Goal: Obtain resource: Obtain resource

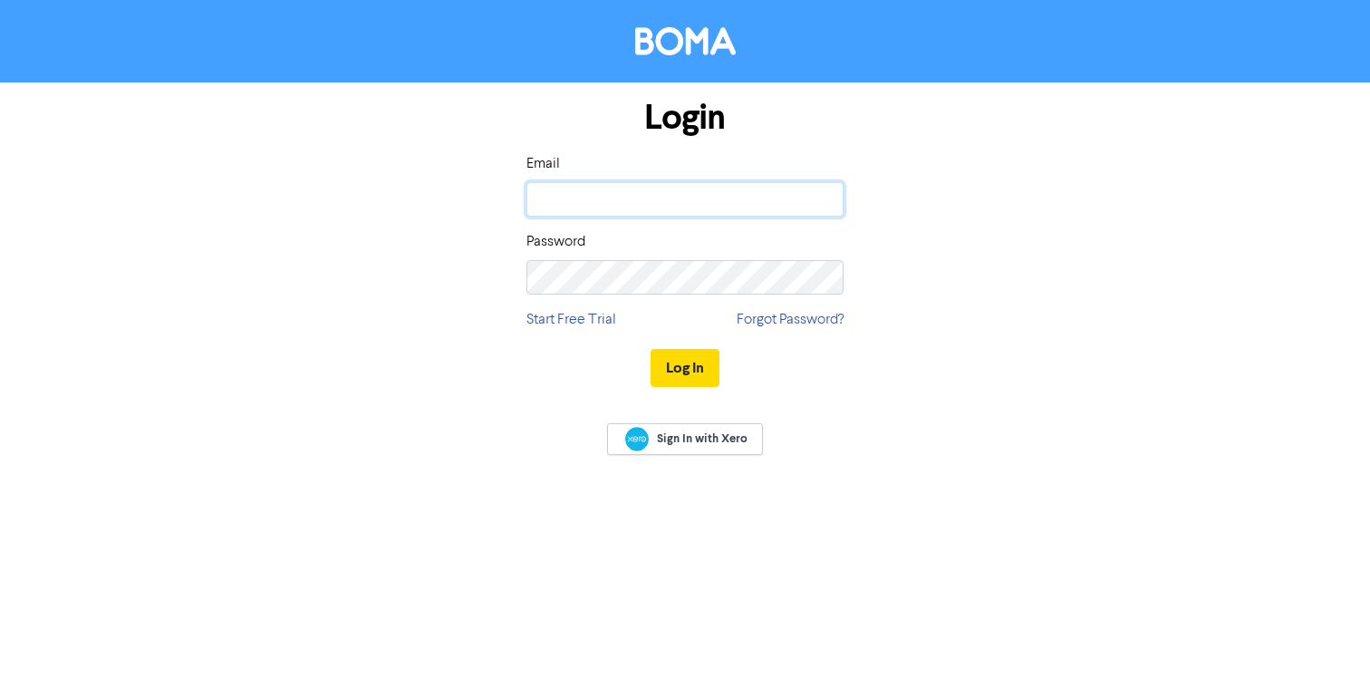
click at [628, 200] on input "email" at bounding box center [685, 199] width 317 height 34
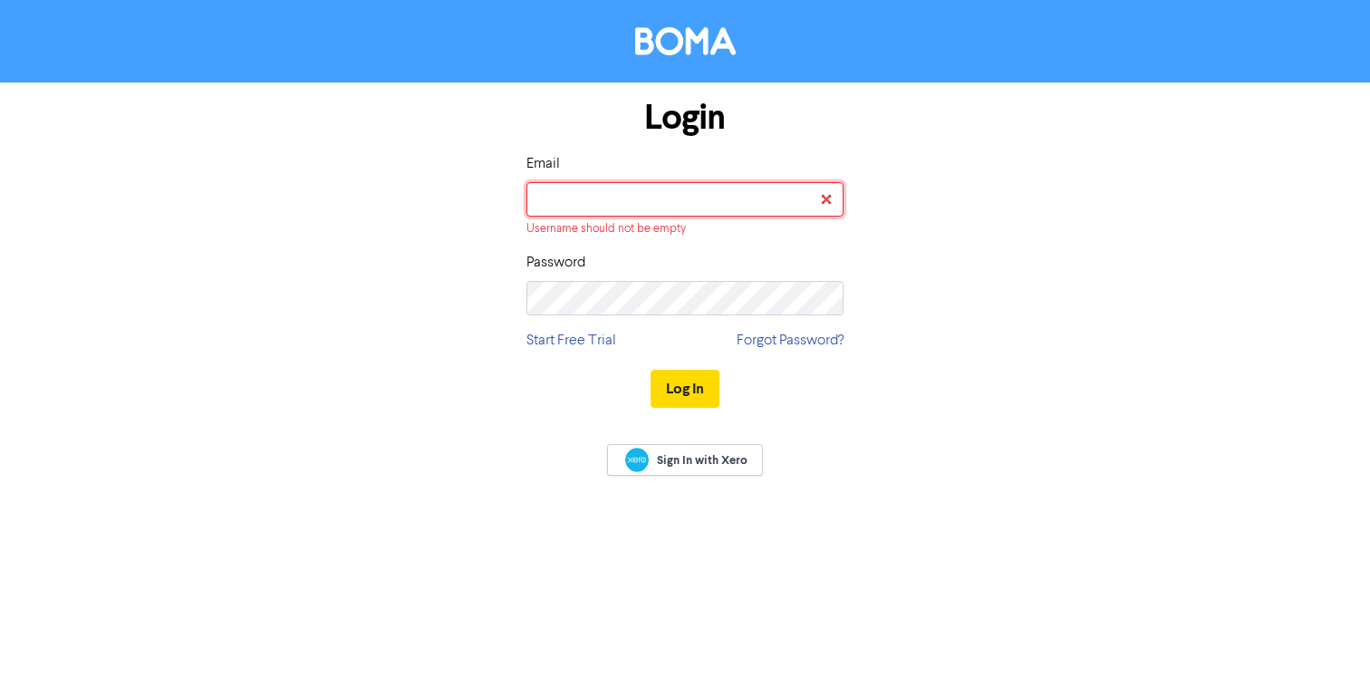
type input "summer@asplashofsummer.com"
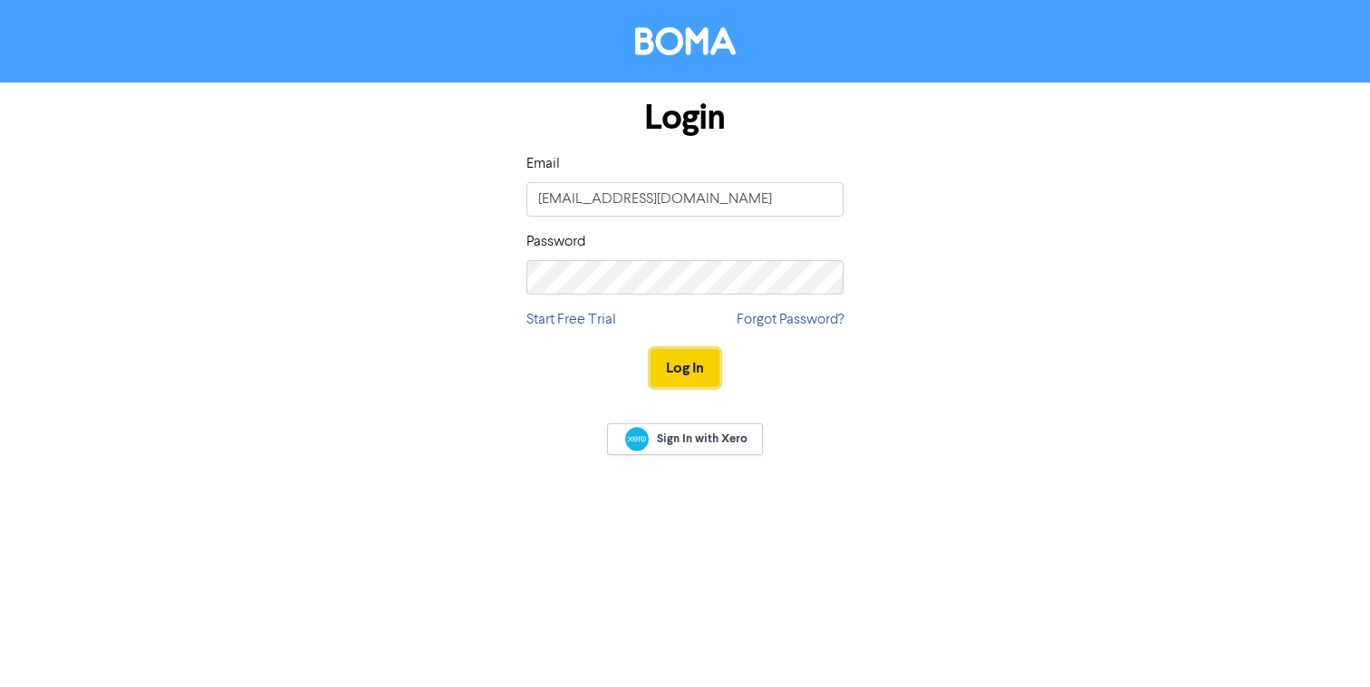
click at [675, 362] on button "Log In" at bounding box center [685, 368] width 69 height 38
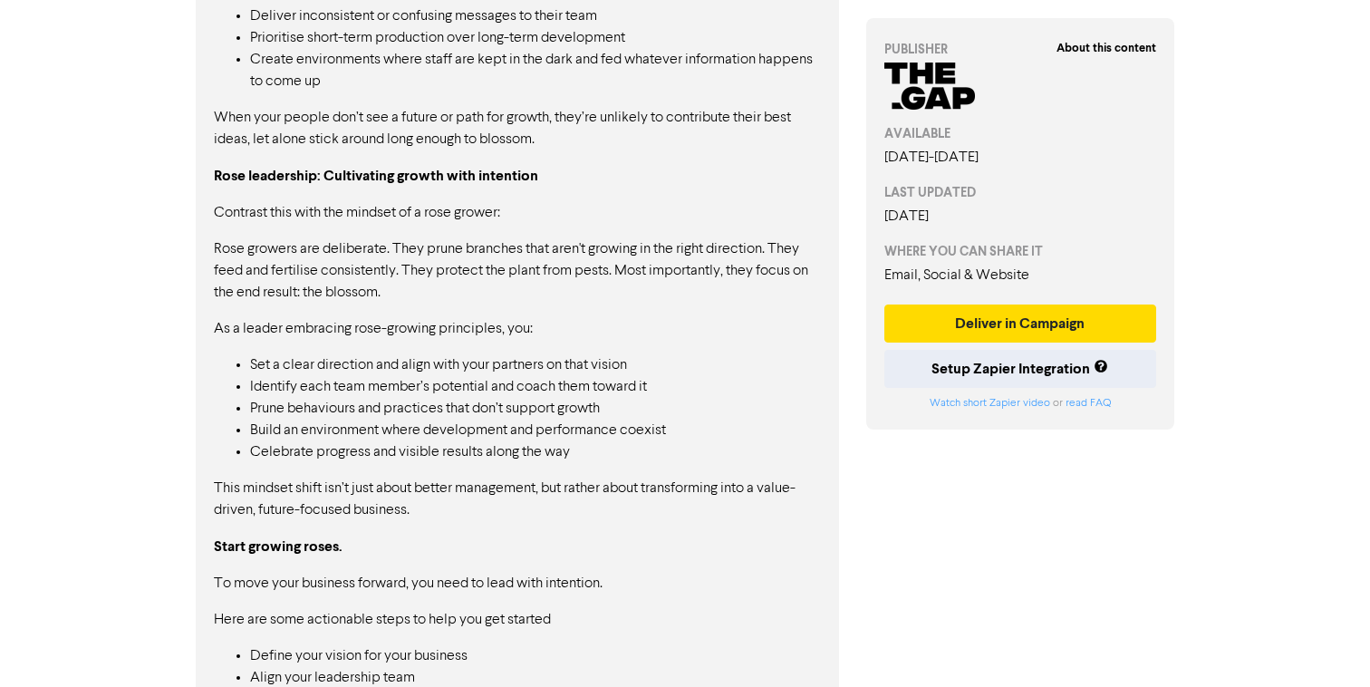
scroll to position [1368, 0]
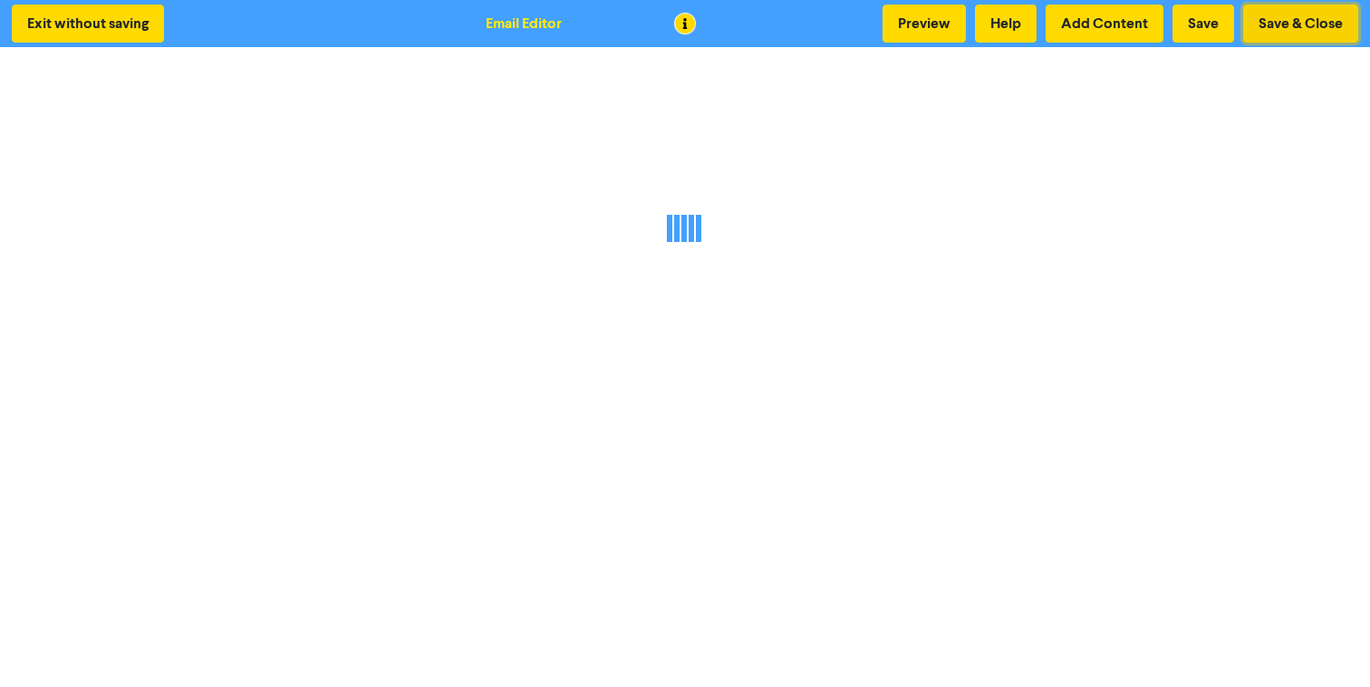
click at [1293, 26] on button "Save & Close" at bounding box center [1300, 24] width 115 height 38
click at [72, 29] on button "Exit without saving" at bounding box center [88, 24] width 152 height 38
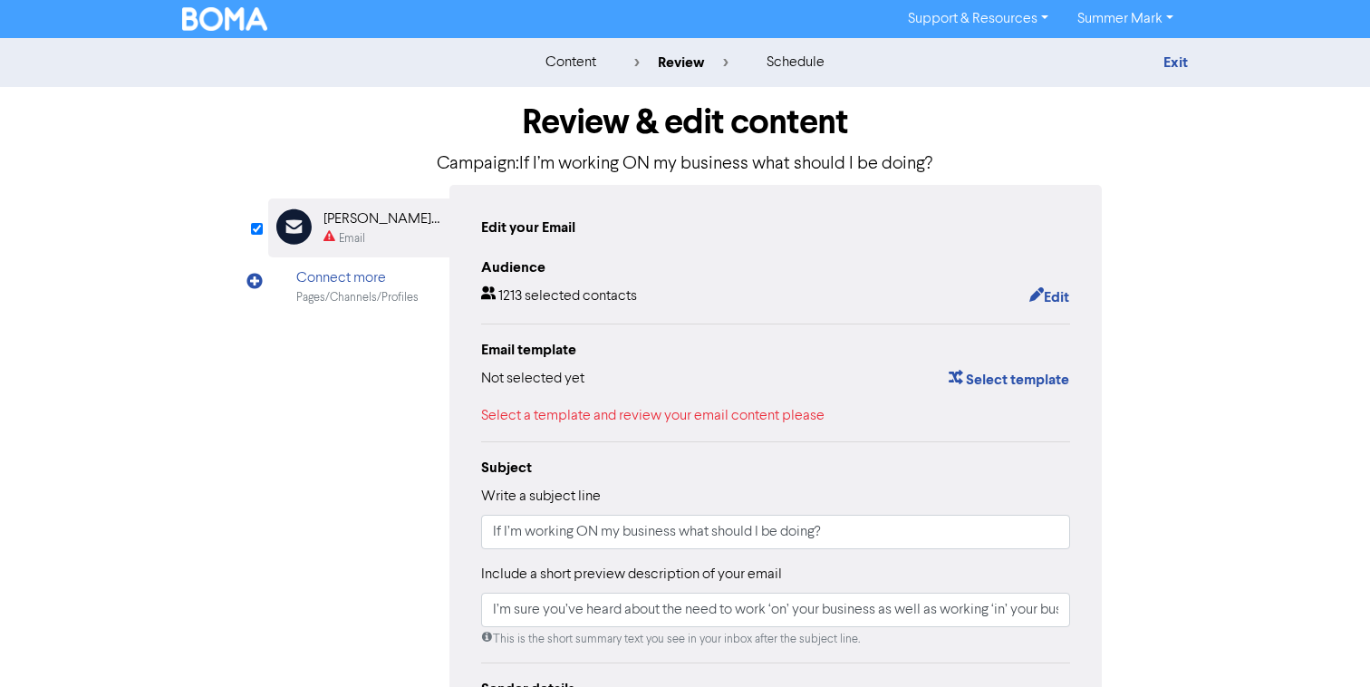
type input "I’m sure you’ve heard about the need to work ‘on’ your business as well as work…"
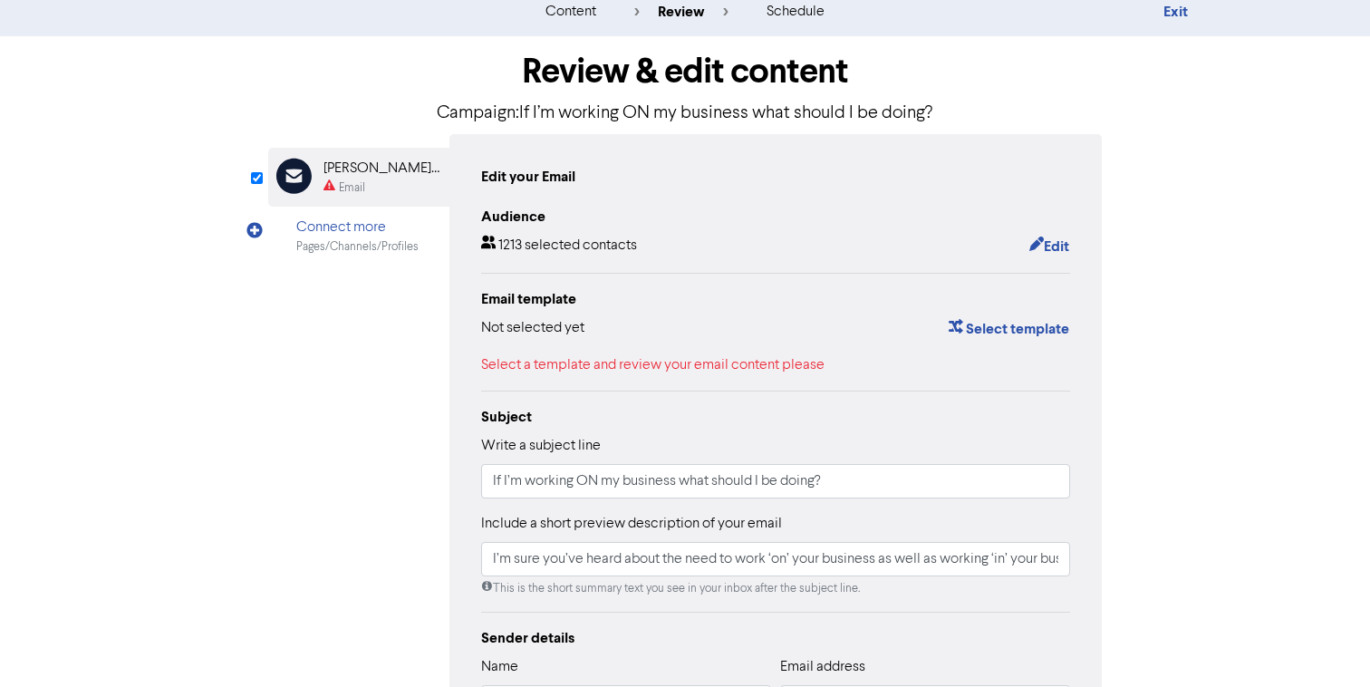
scroll to position [58, 0]
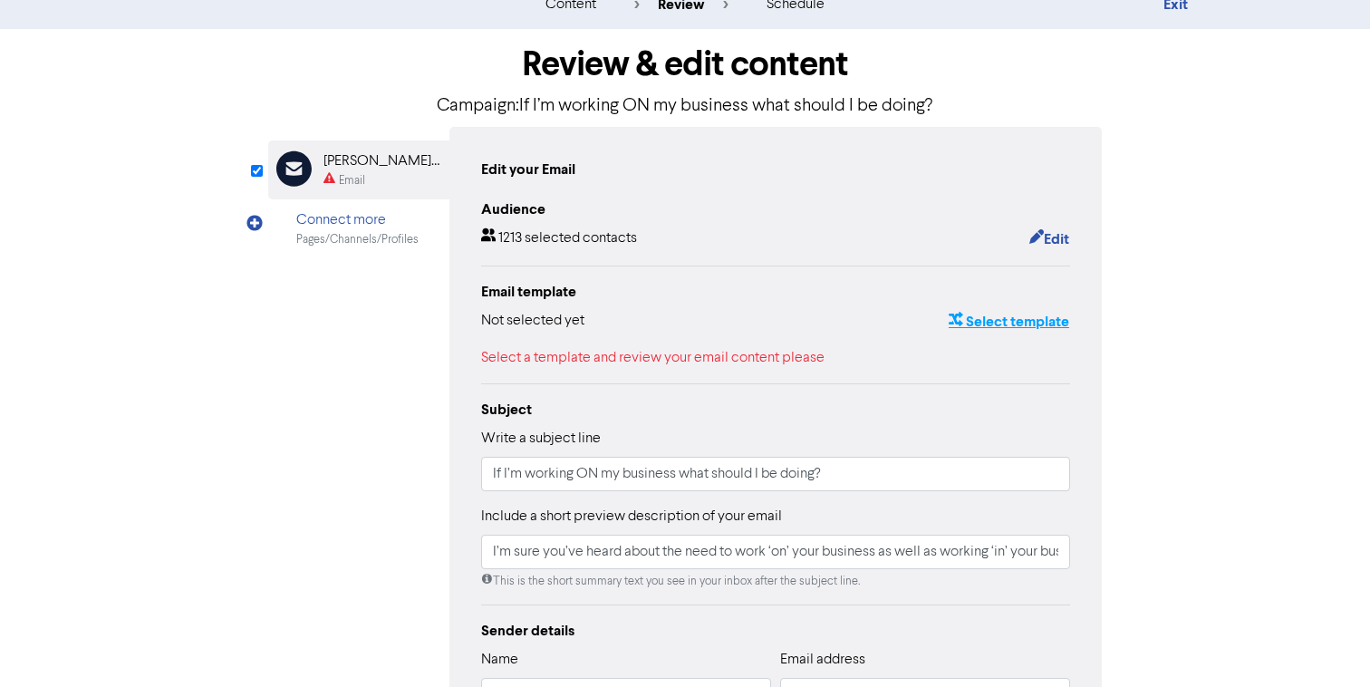
click at [1011, 327] on button "Select template" at bounding box center [1009, 322] width 122 height 24
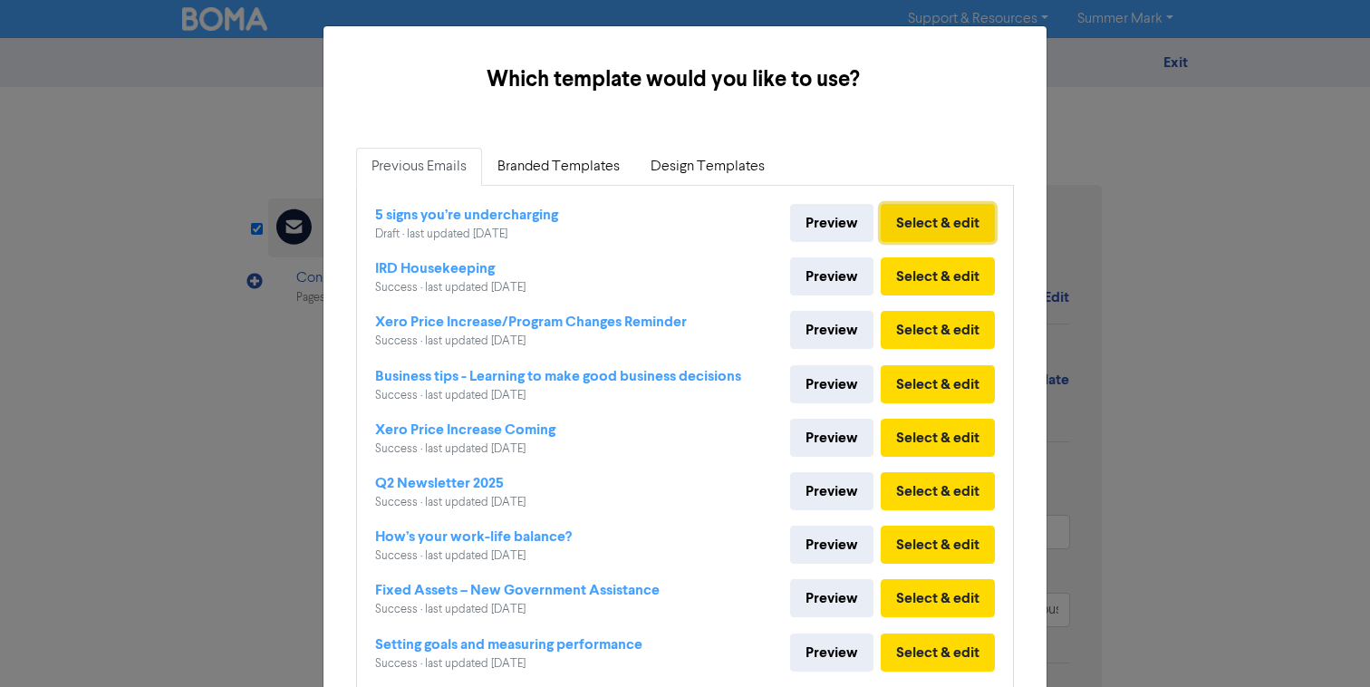
click at [923, 216] on button "Select & edit" at bounding box center [938, 223] width 114 height 38
type input "I’m sure you’ve heard about the need to work ‘on’ your business as well as work…"
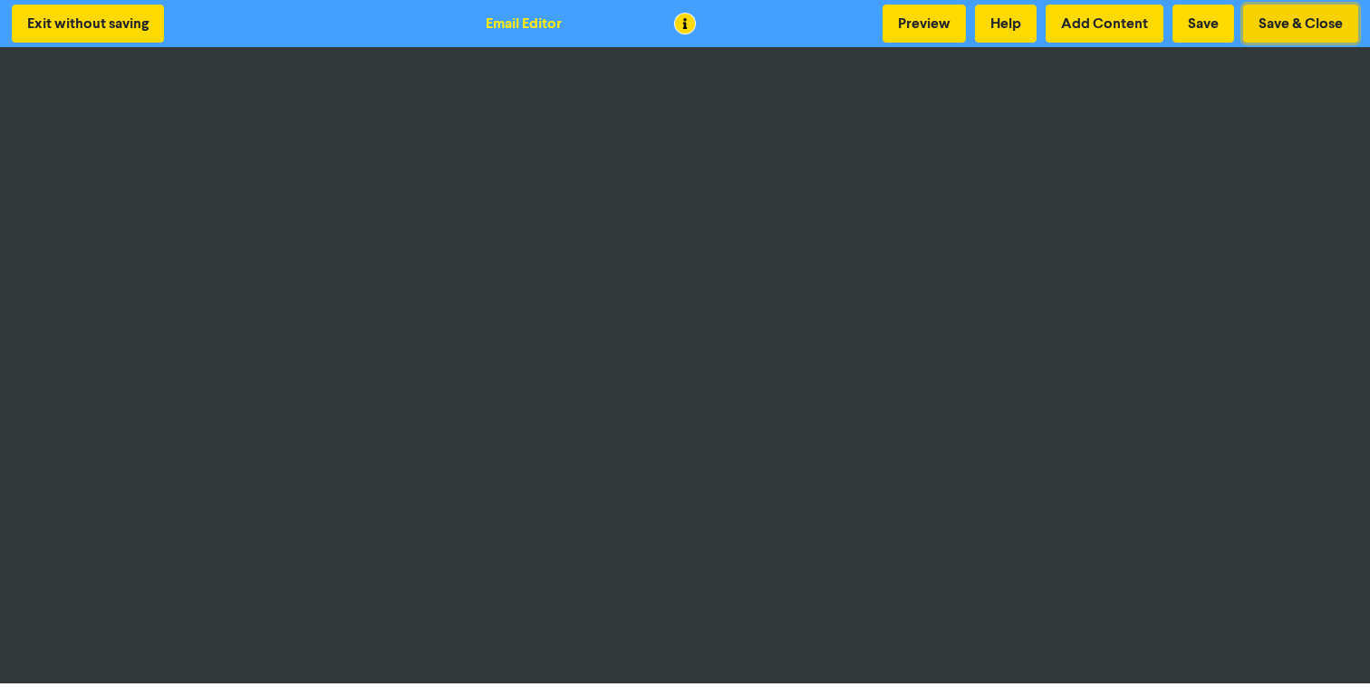
click at [1301, 31] on button "Save & Close" at bounding box center [1300, 24] width 115 height 38
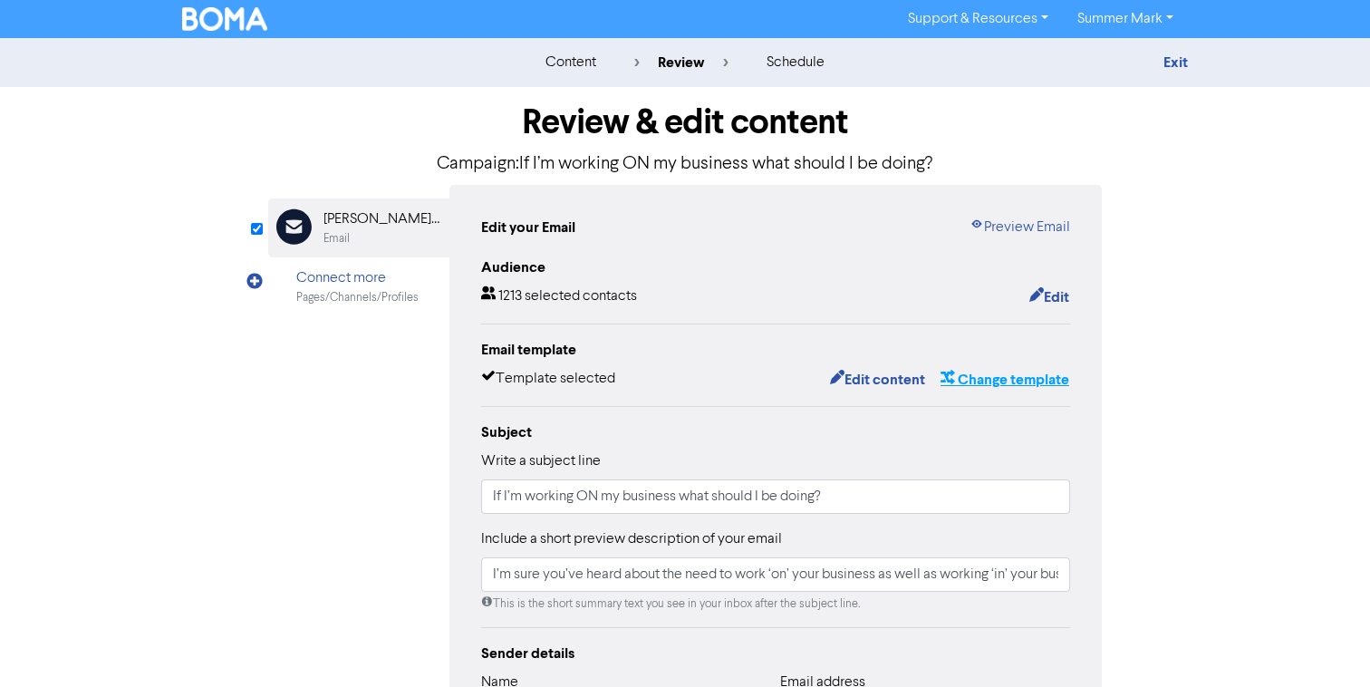
click at [973, 375] on button "Change template" at bounding box center [1005, 380] width 130 height 24
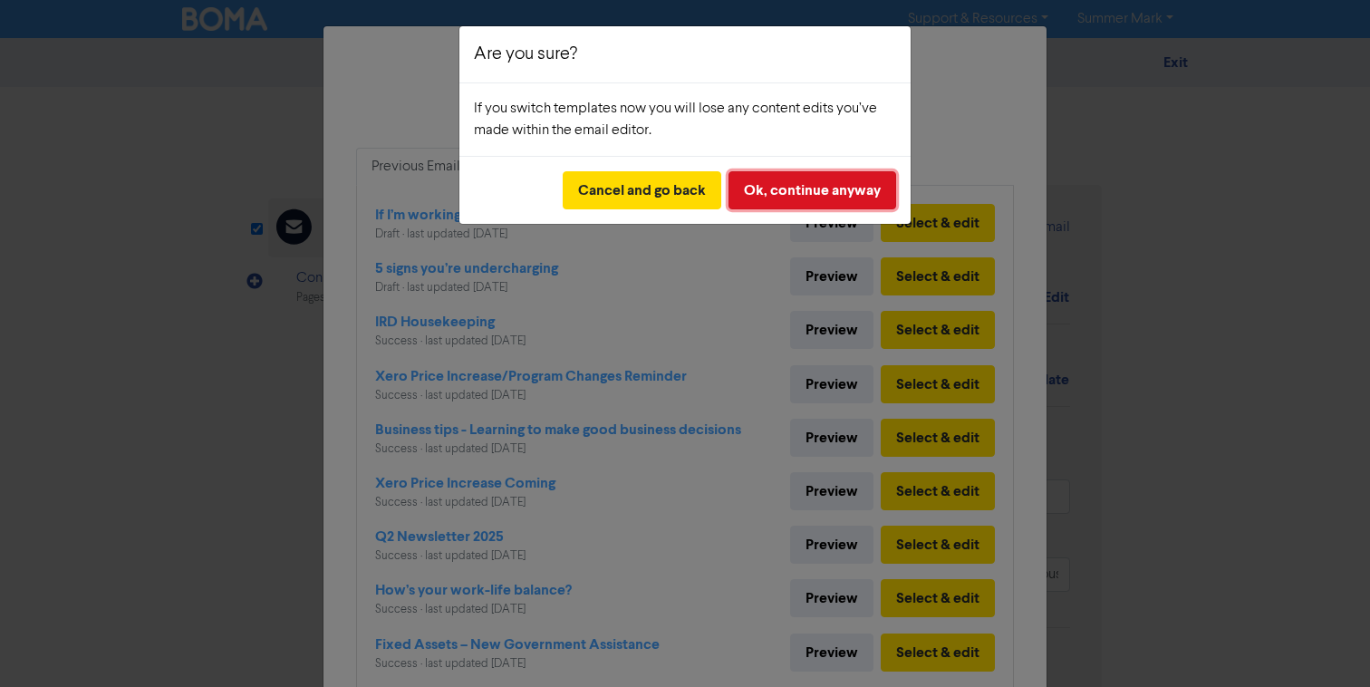
click at [774, 183] on button "Ok, continue anyway" at bounding box center [813, 190] width 168 height 38
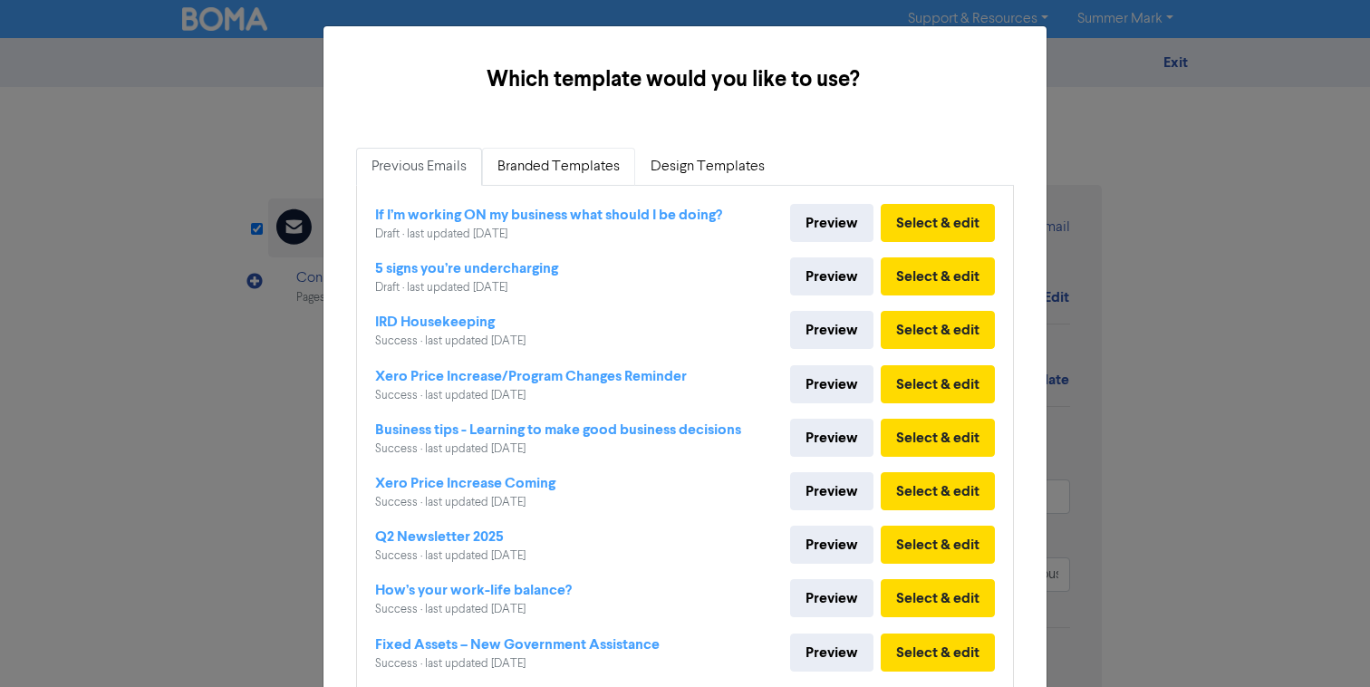
click at [532, 159] on link "Branded Templates" at bounding box center [558, 167] width 153 height 38
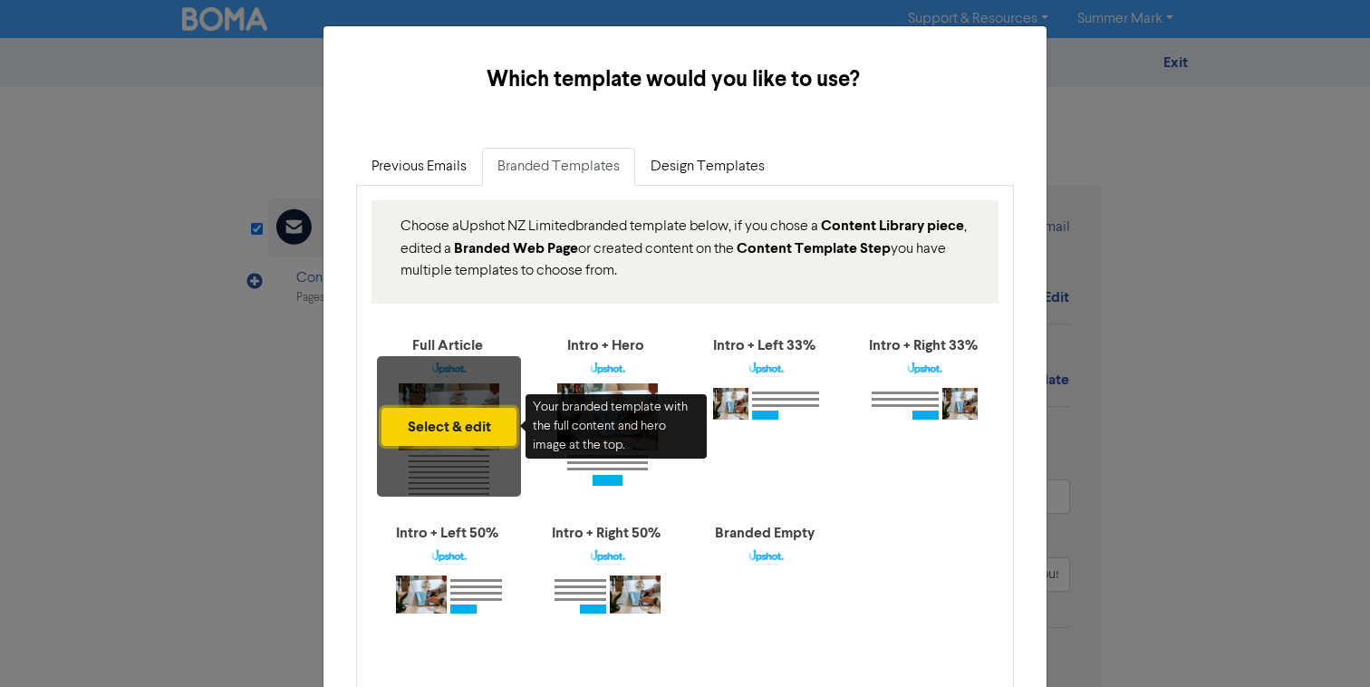
click at [440, 431] on button "Select & edit" at bounding box center [449, 427] width 135 height 38
type input "I’m sure you’ve heard about the need to work ‘on’ your business as well as work…"
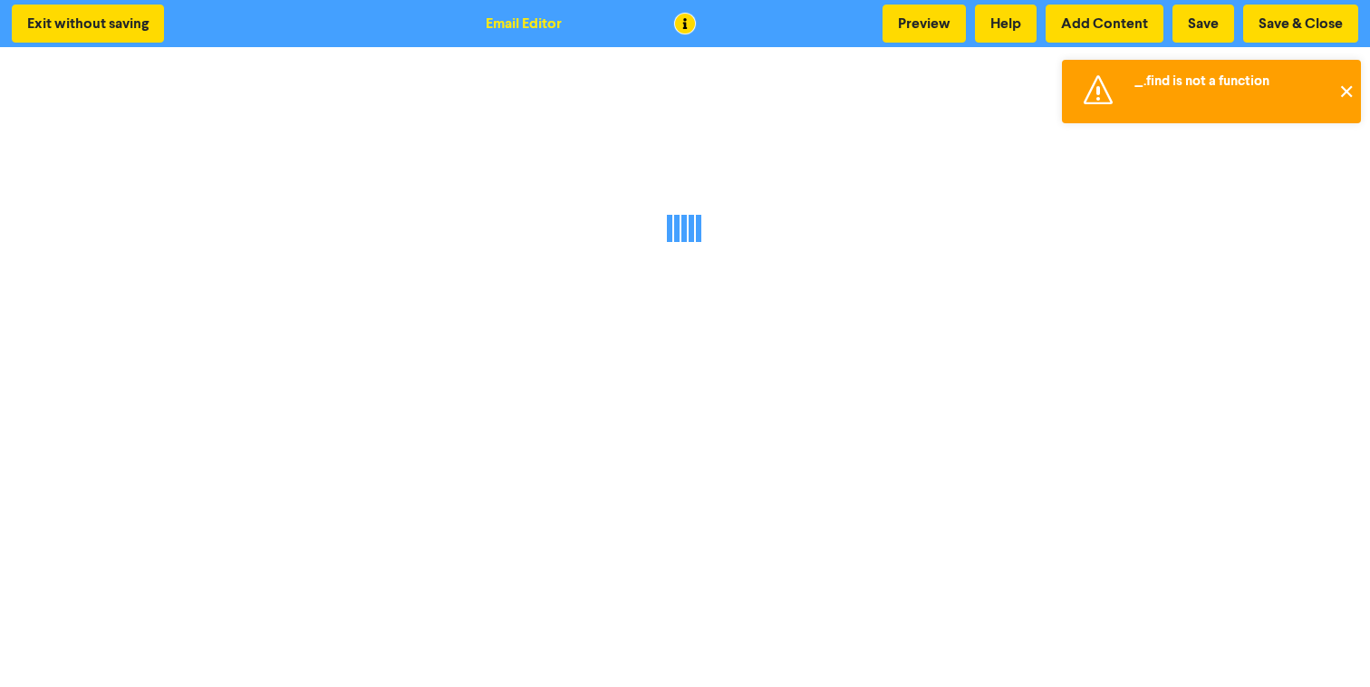
click at [1344, 85] on button "✕" at bounding box center [1346, 91] width 30 height 63
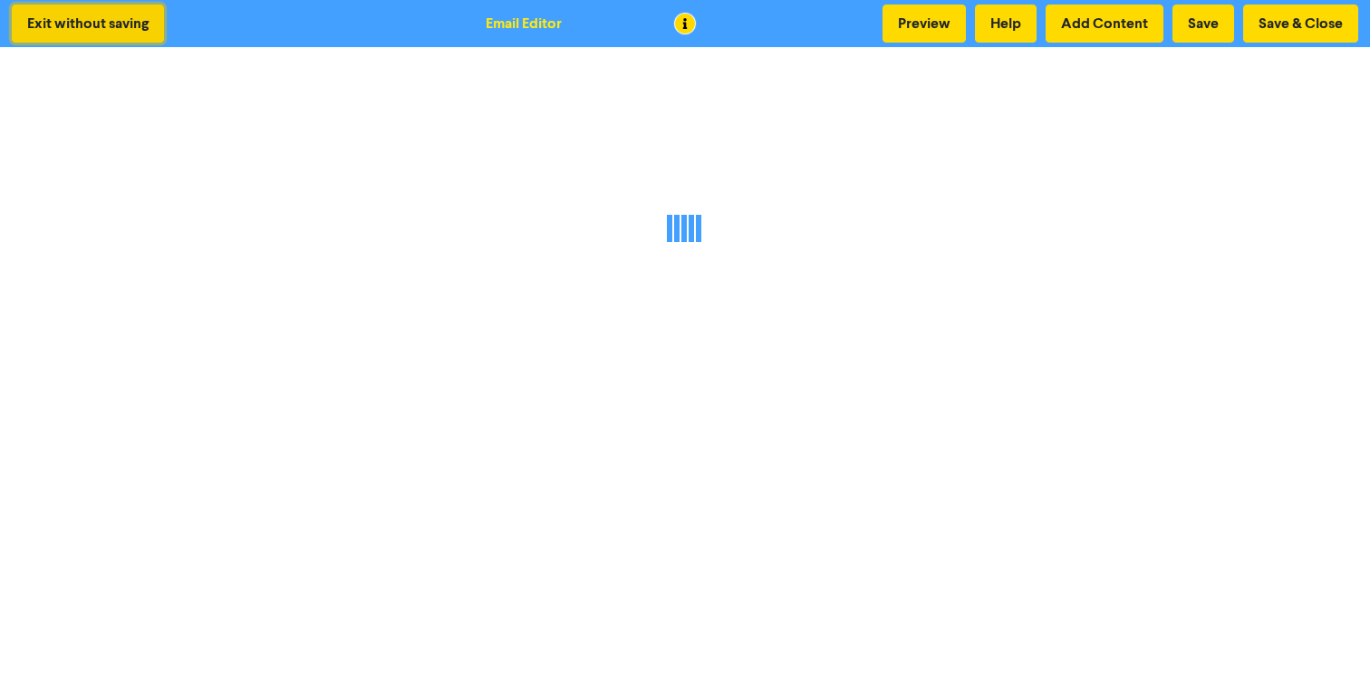
click at [94, 14] on button "Exit without saving" at bounding box center [88, 24] width 152 height 38
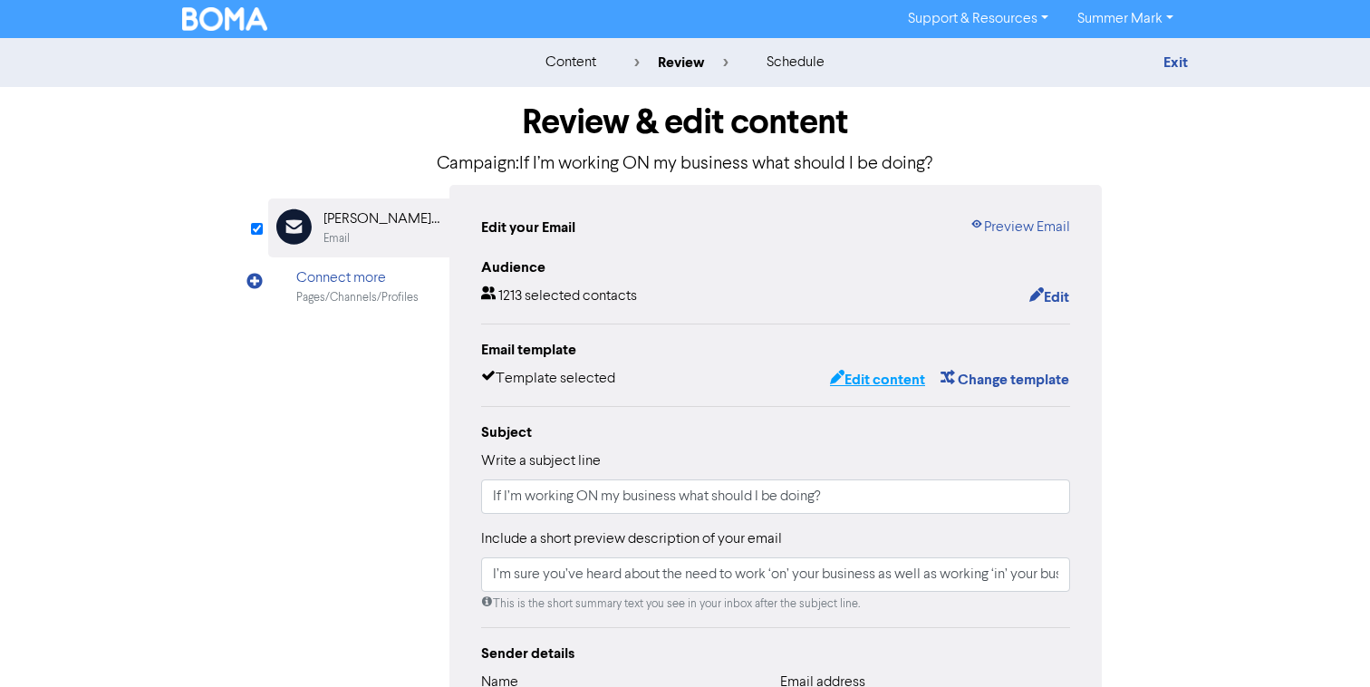
click at [878, 378] on button "Edit content" at bounding box center [877, 380] width 97 height 24
type input "I’m sure you’ve heard about the need to work ‘on’ your business as well as work…"
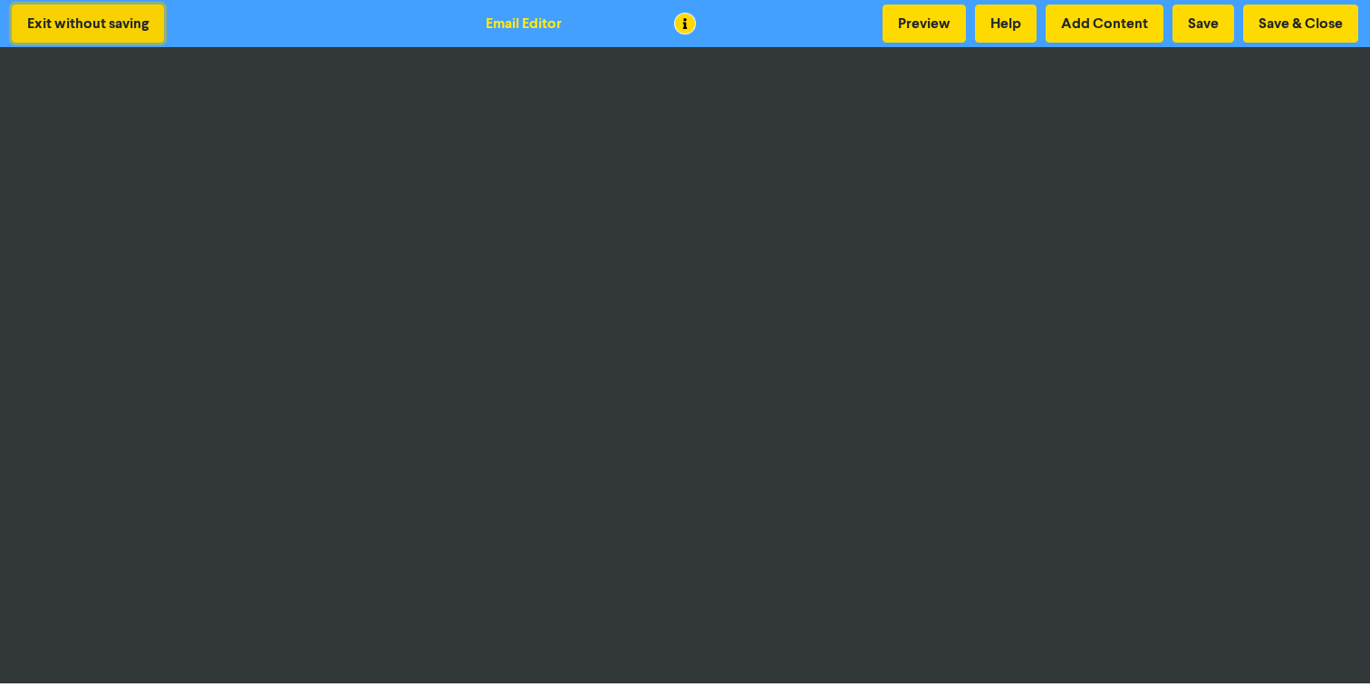
click at [105, 13] on button "Exit without saving" at bounding box center [88, 24] width 152 height 38
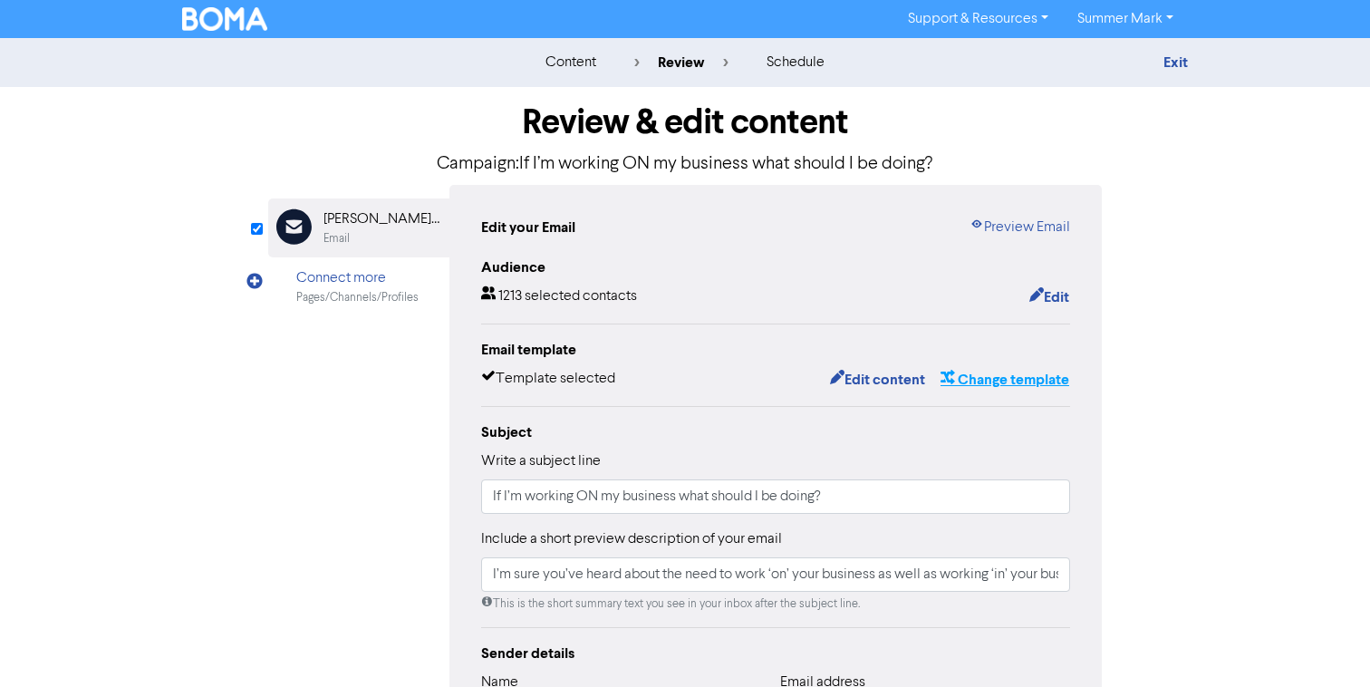
click at [995, 379] on button "Change template" at bounding box center [1005, 380] width 130 height 24
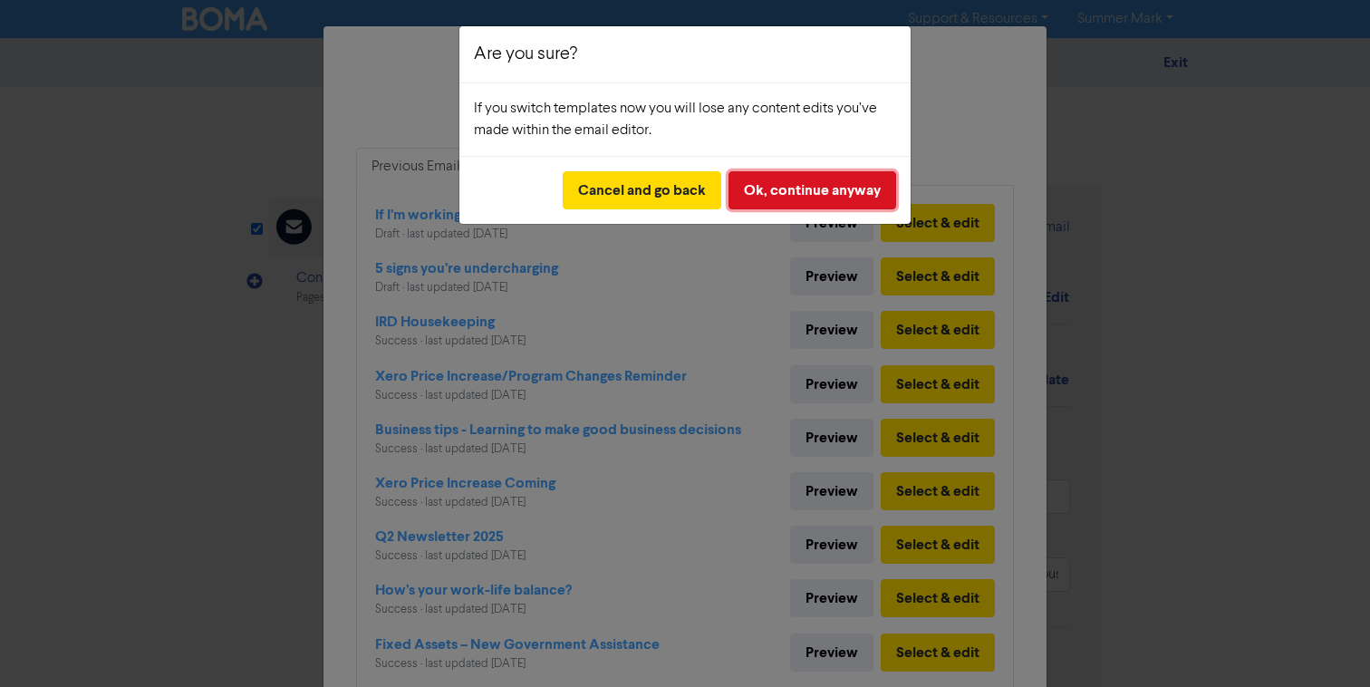
click at [806, 196] on button "Ok, continue anyway" at bounding box center [813, 190] width 168 height 38
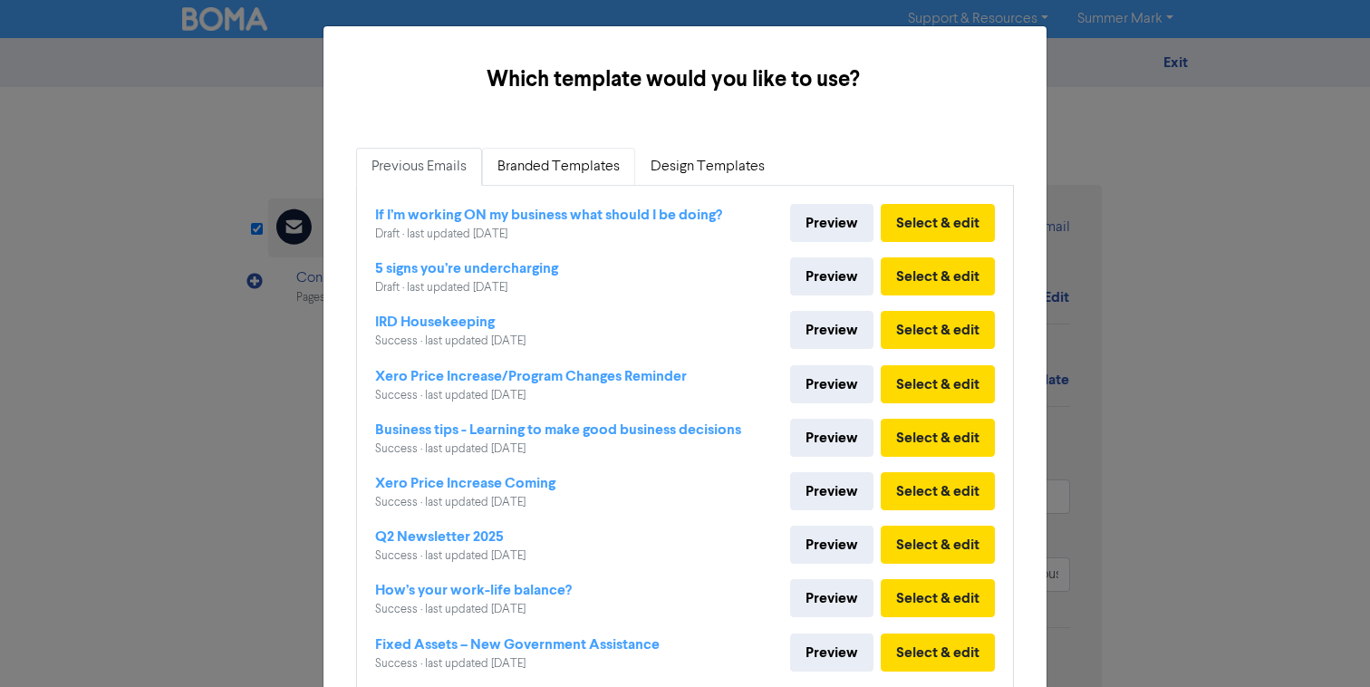
click at [539, 158] on link "Branded Templates" at bounding box center [558, 167] width 153 height 38
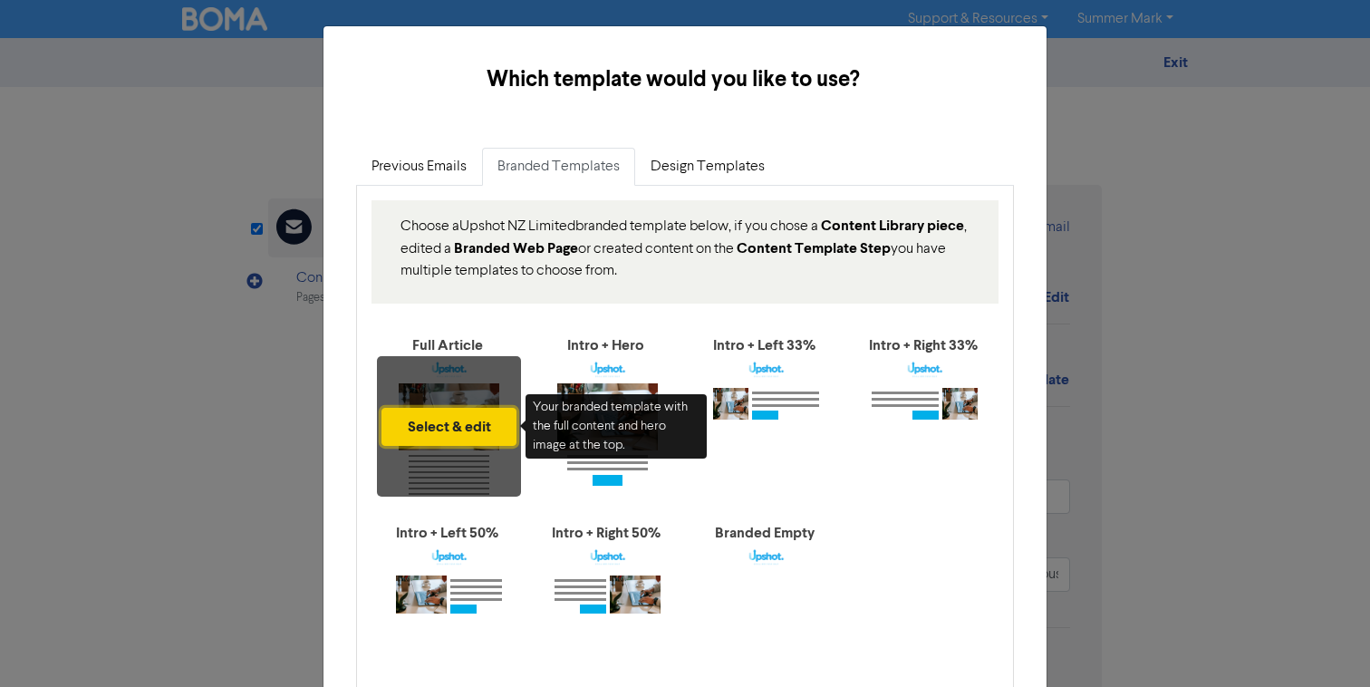
click at [454, 427] on button "Select & edit" at bounding box center [449, 427] width 135 height 38
type input "I’m sure you’ve heard about the need to work ‘on’ your business as well as work…"
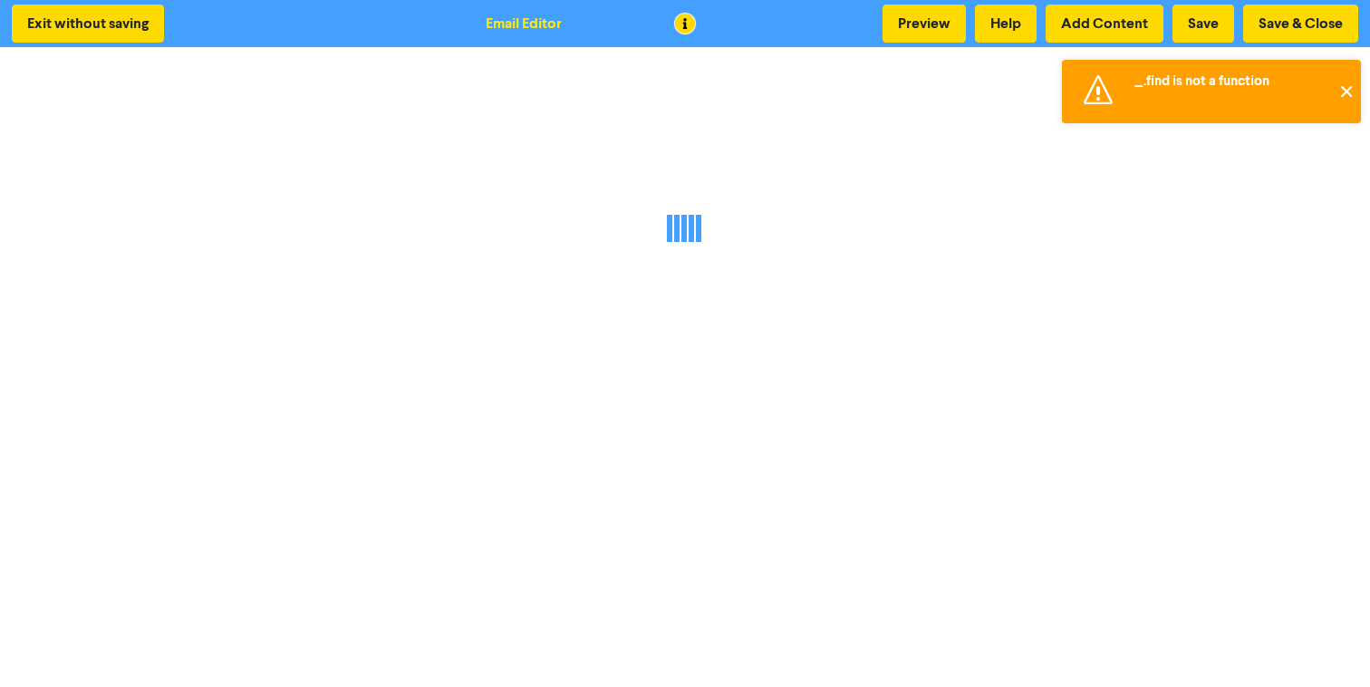
click at [1346, 95] on button "✕" at bounding box center [1346, 91] width 30 height 63
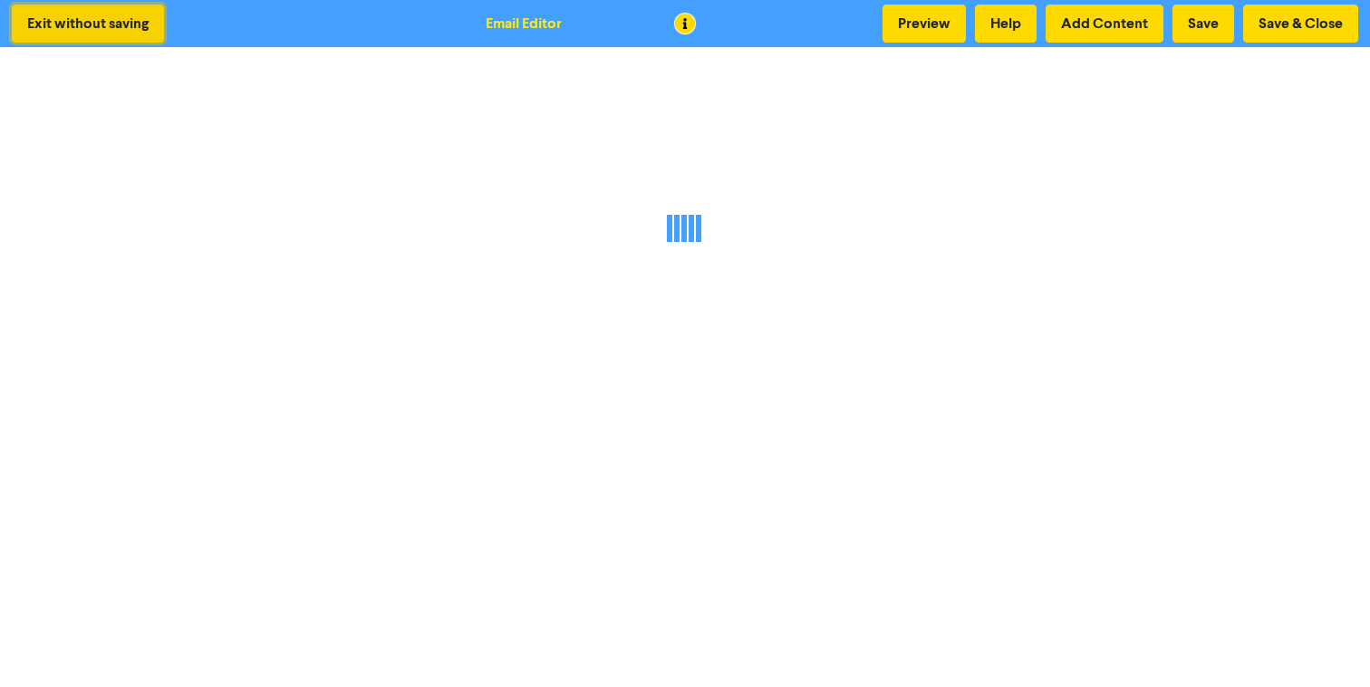
click at [61, 27] on button "Exit without saving" at bounding box center [88, 24] width 152 height 38
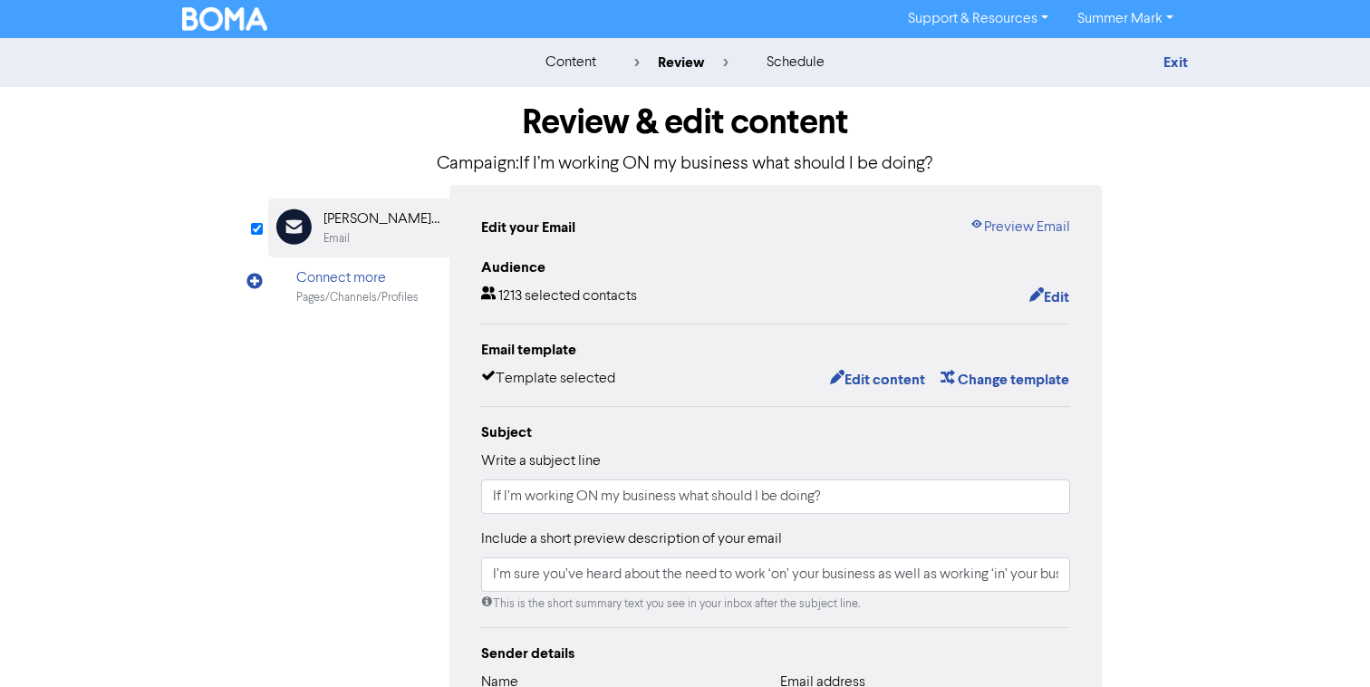
click at [231, 27] on img at bounding box center [224, 19] width 85 height 24
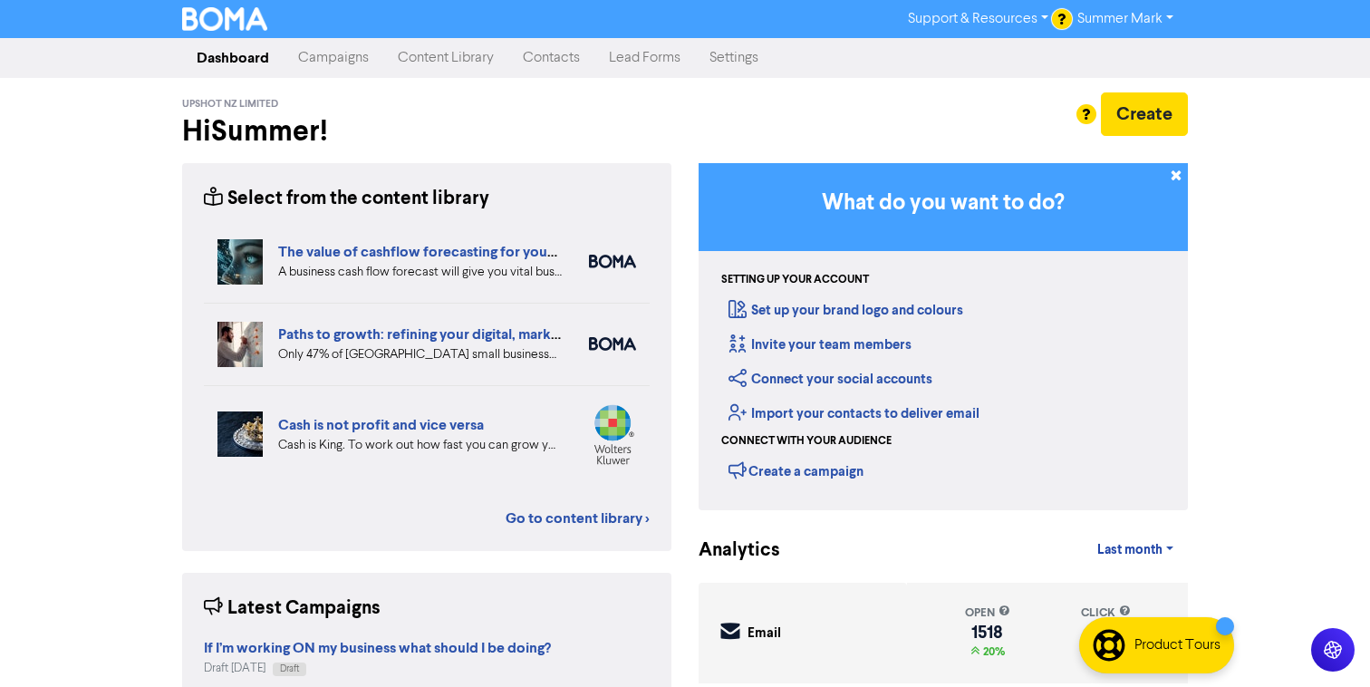
click at [324, 59] on link "Campaigns" at bounding box center [334, 58] width 100 height 36
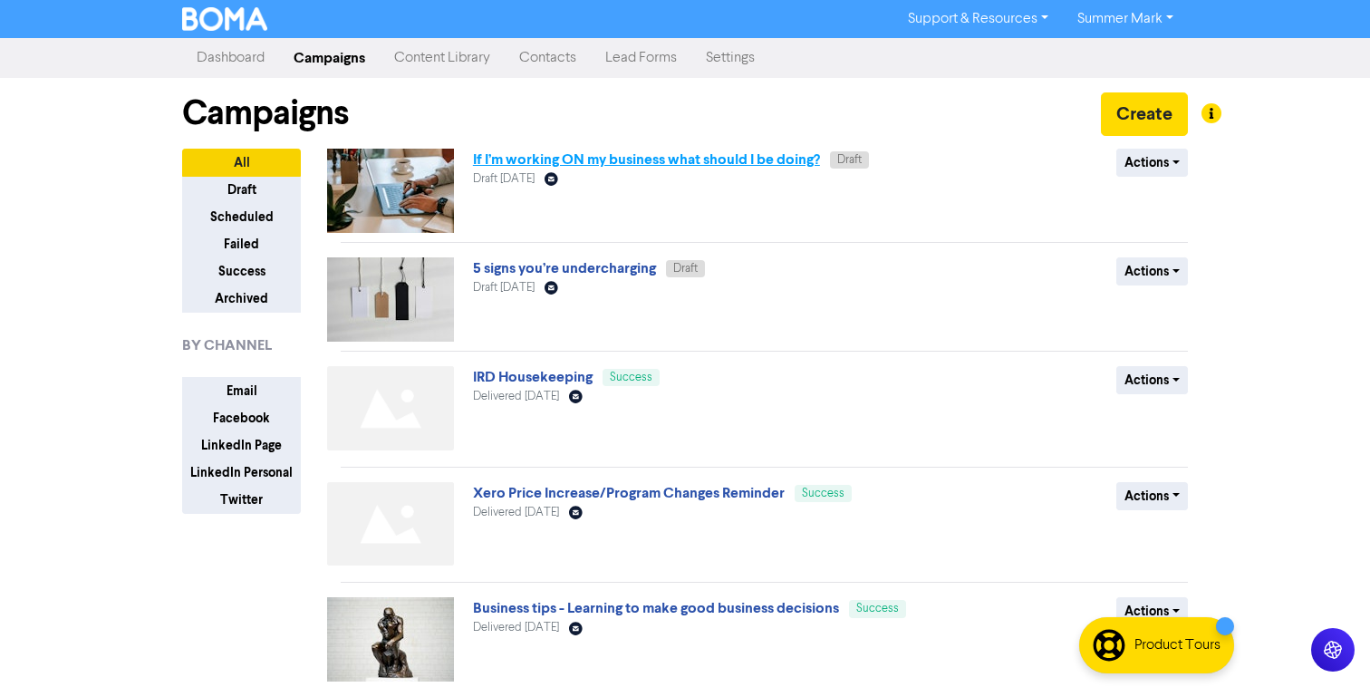
click at [803, 168] on link "If I’m working ON my business what should I be doing?" at bounding box center [646, 159] width 347 height 18
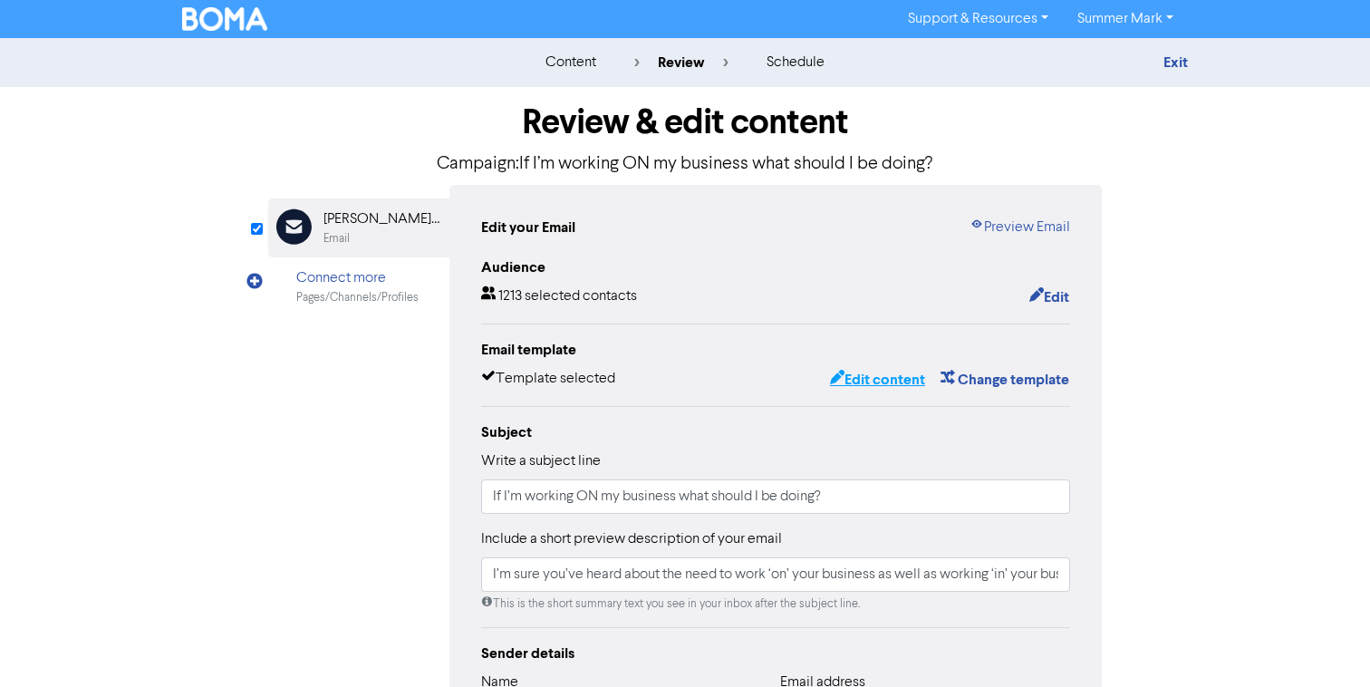
click at [880, 382] on button "Edit content" at bounding box center [877, 380] width 97 height 24
type input "I’m sure you’ve heard about the need to work ‘on’ your business as well as work…"
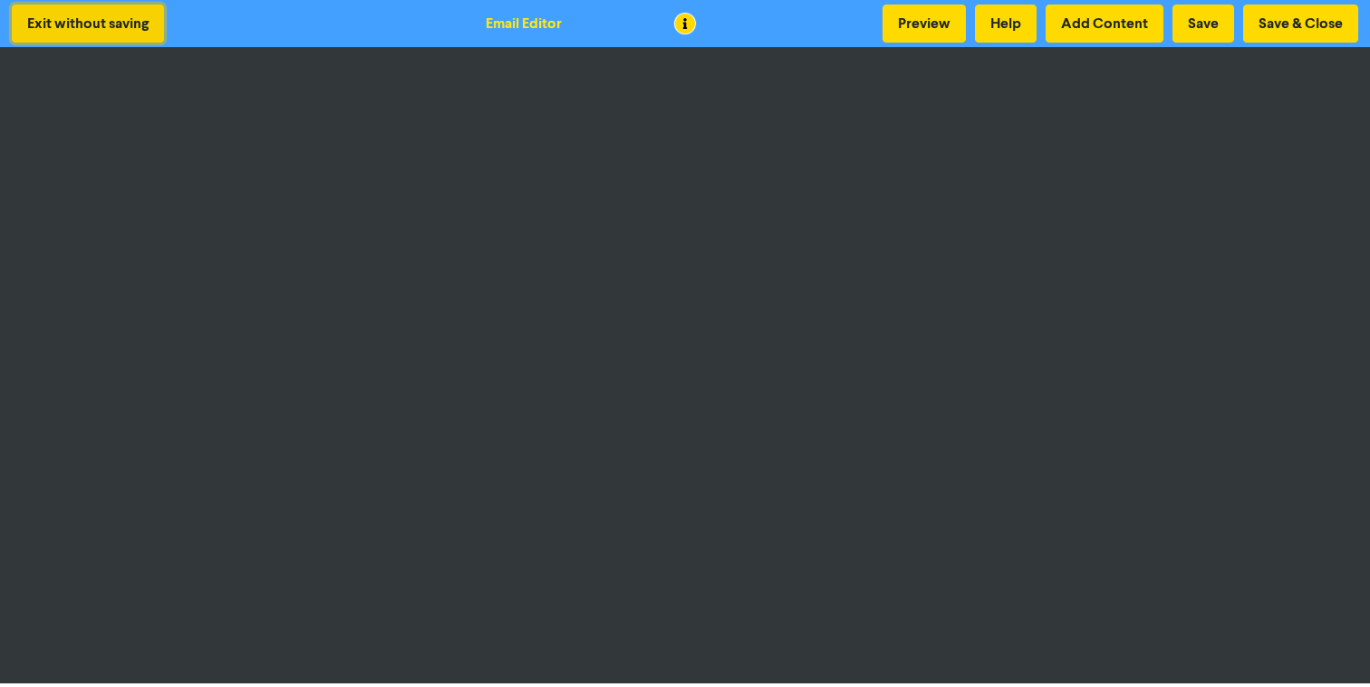
click at [111, 34] on button "Exit without saving" at bounding box center [88, 24] width 152 height 38
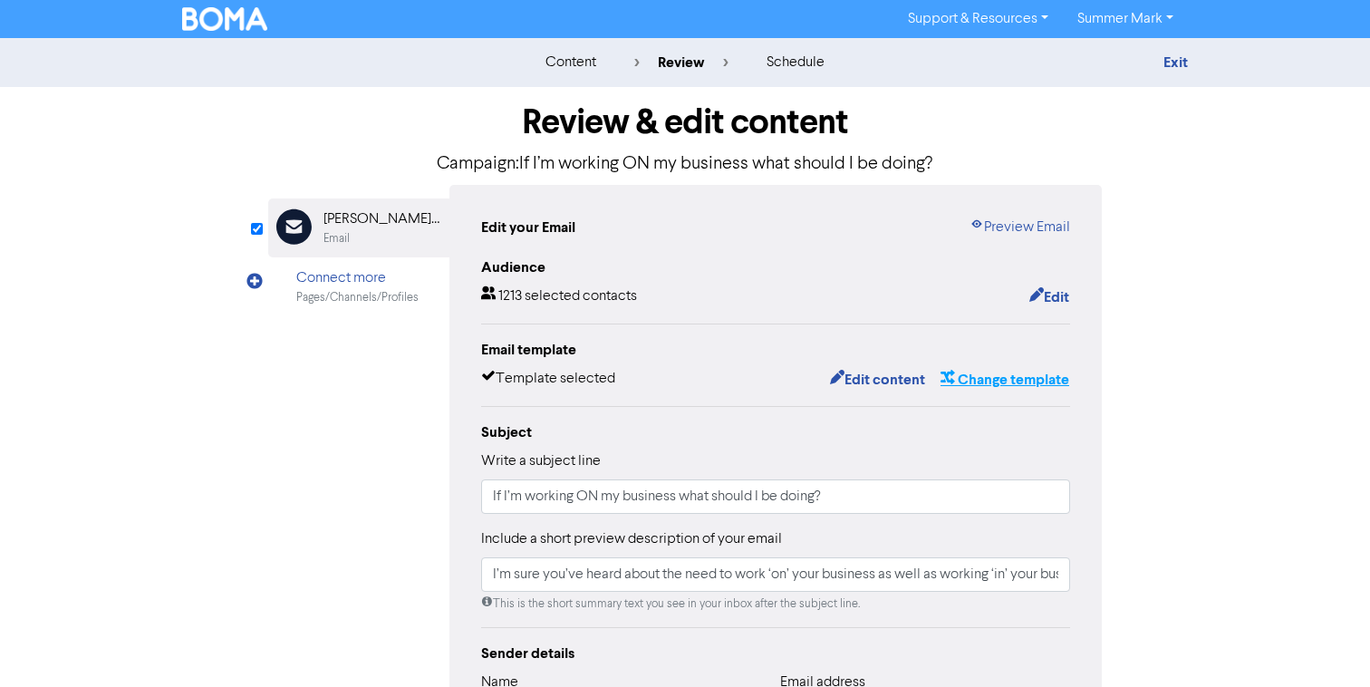
click at [968, 381] on button "Change template" at bounding box center [1005, 380] width 130 height 24
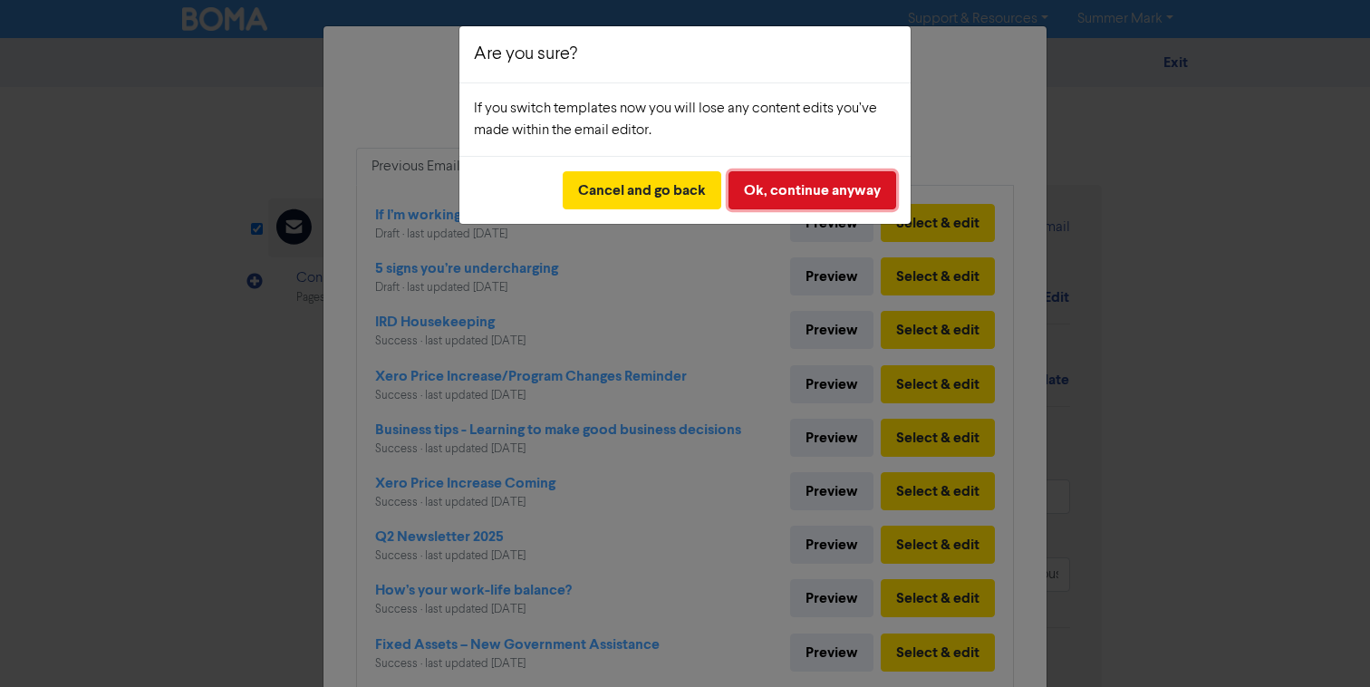
click at [819, 190] on button "Ok, continue anyway" at bounding box center [813, 190] width 168 height 38
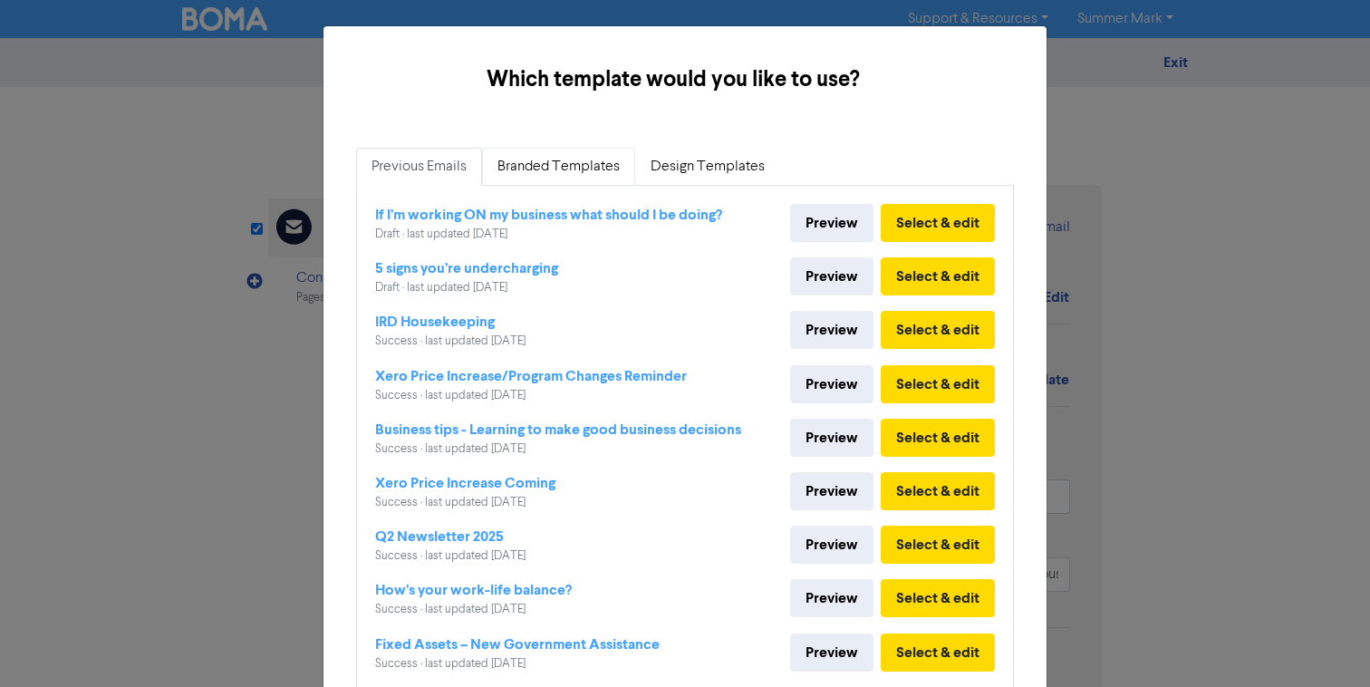
click at [557, 155] on link "Branded Templates" at bounding box center [558, 167] width 153 height 38
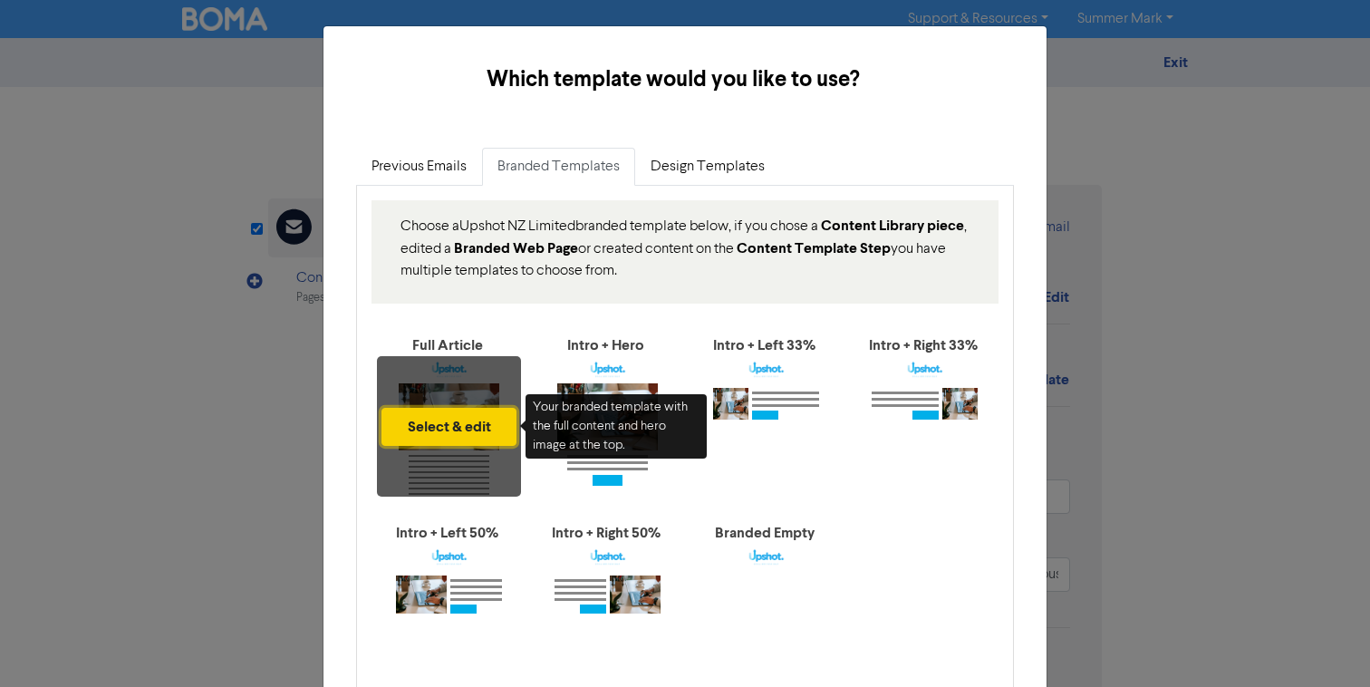
click at [438, 431] on button "Select & edit" at bounding box center [449, 427] width 135 height 38
type input "I’m sure you’ve heard about the need to work ‘on’ your business as well as work…"
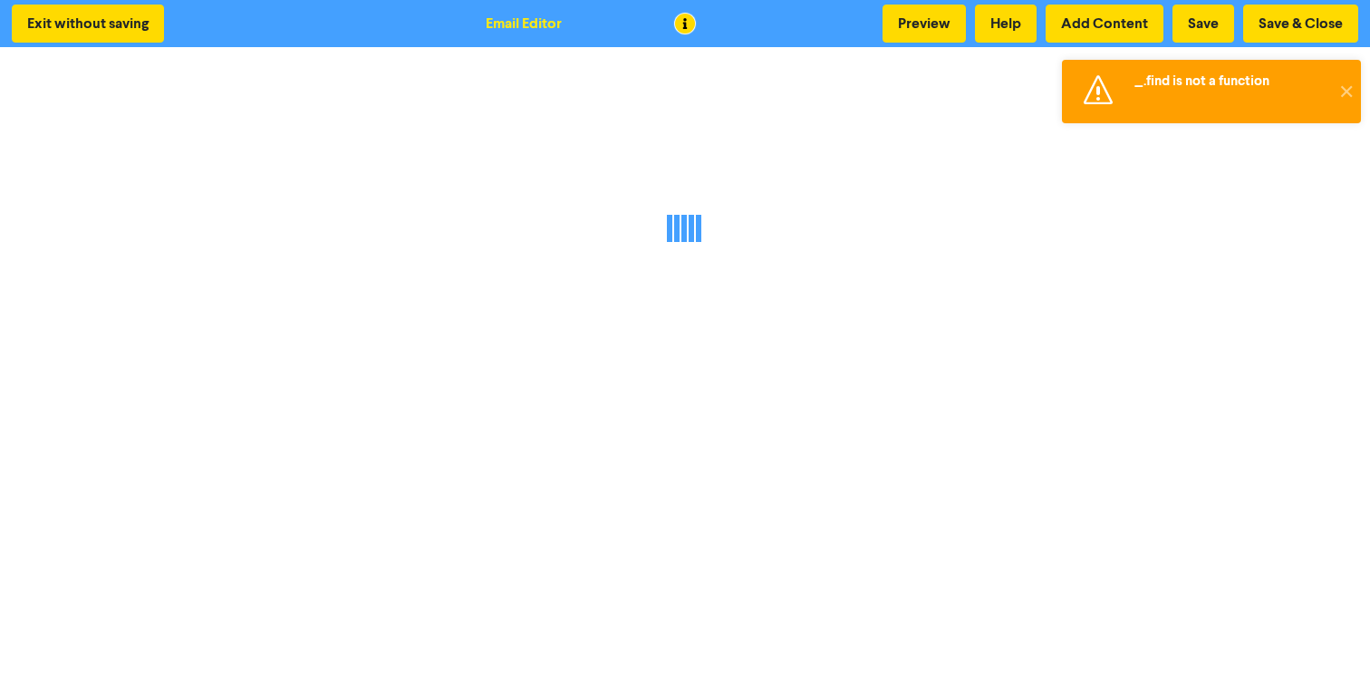
click at [1152, 93] on div "_.find is not a function" at bounding box center [1232, 81] width 195 height 43
click at [1348, 89] on button "✕" at bounding box center [1346, 91] width 30 height 63
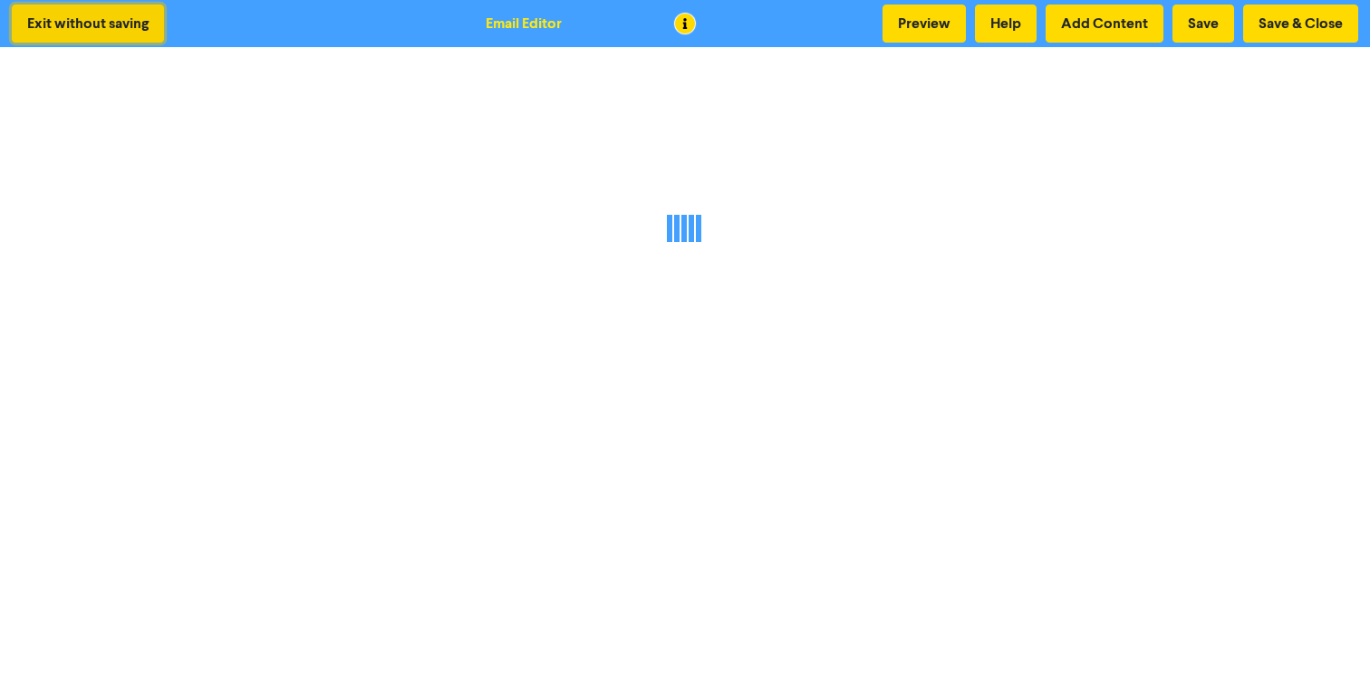
click at [114, 35] on button "Exit without saving" at bounding box center [88, 24] width 152 height 38
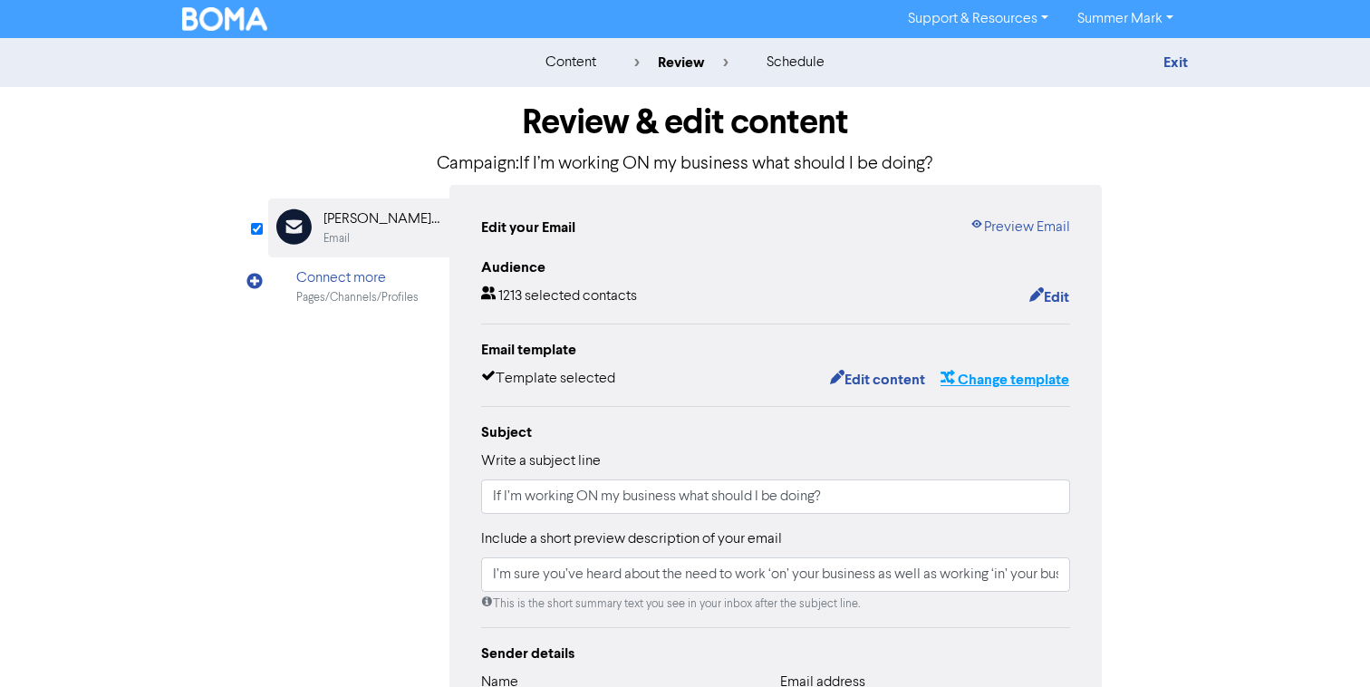
click at [955, 380] on button "Change template" at bounding box center [1005, 380] width 130 height 24
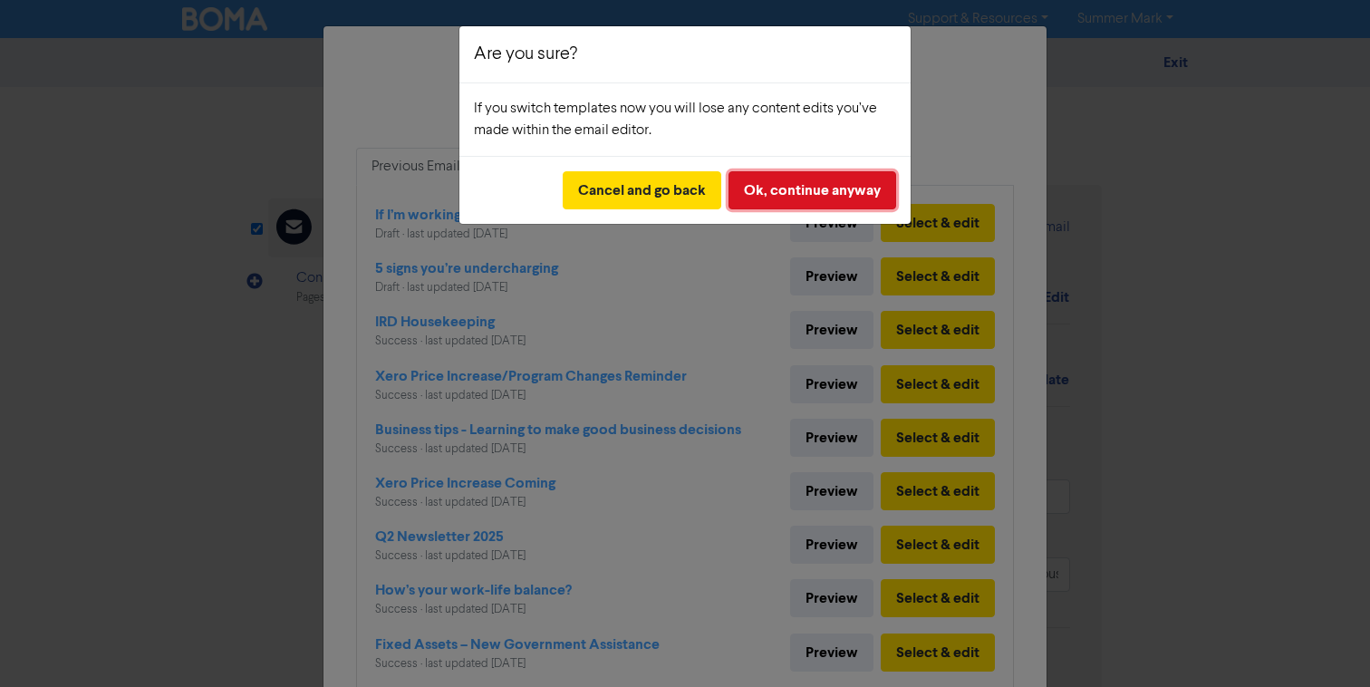
click at [771, 200] on button "Ok, continue anyway" at bounding box center [813, 190] width 168 height 38
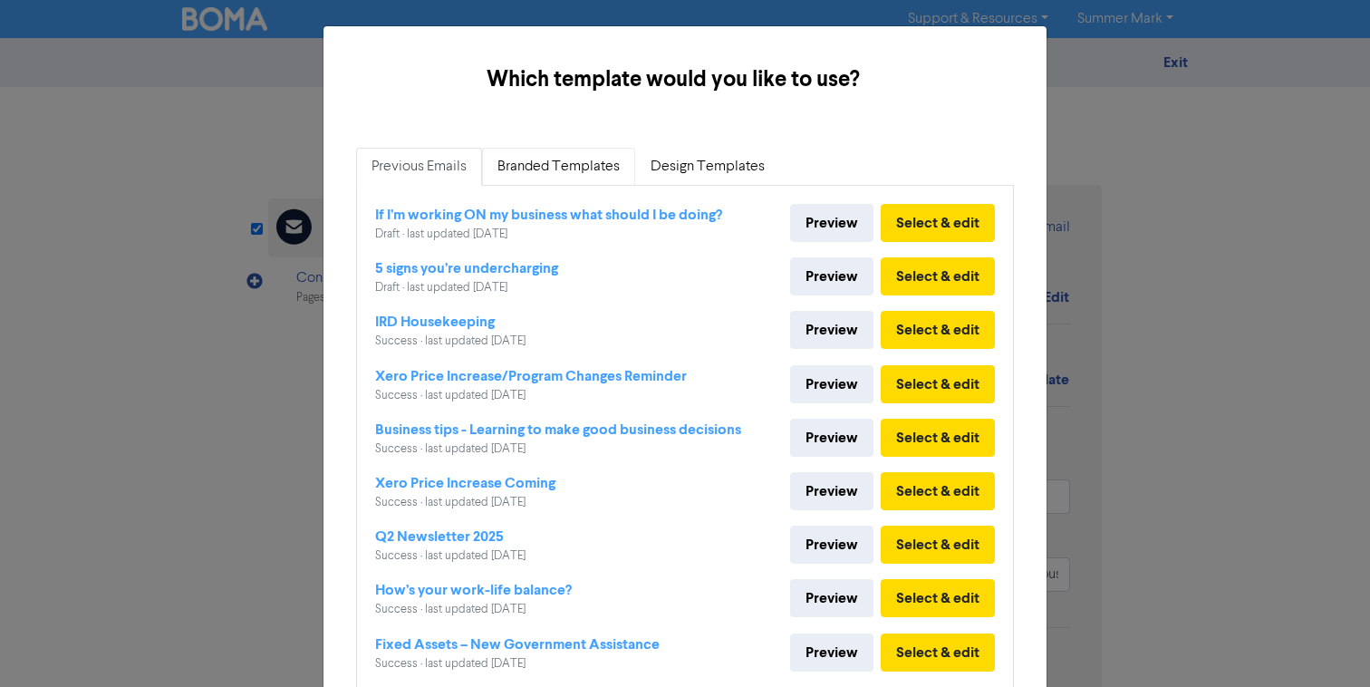
click at [598, 160] on link "Branded Templates" at bounding box center [558, 167] width 153 height 38
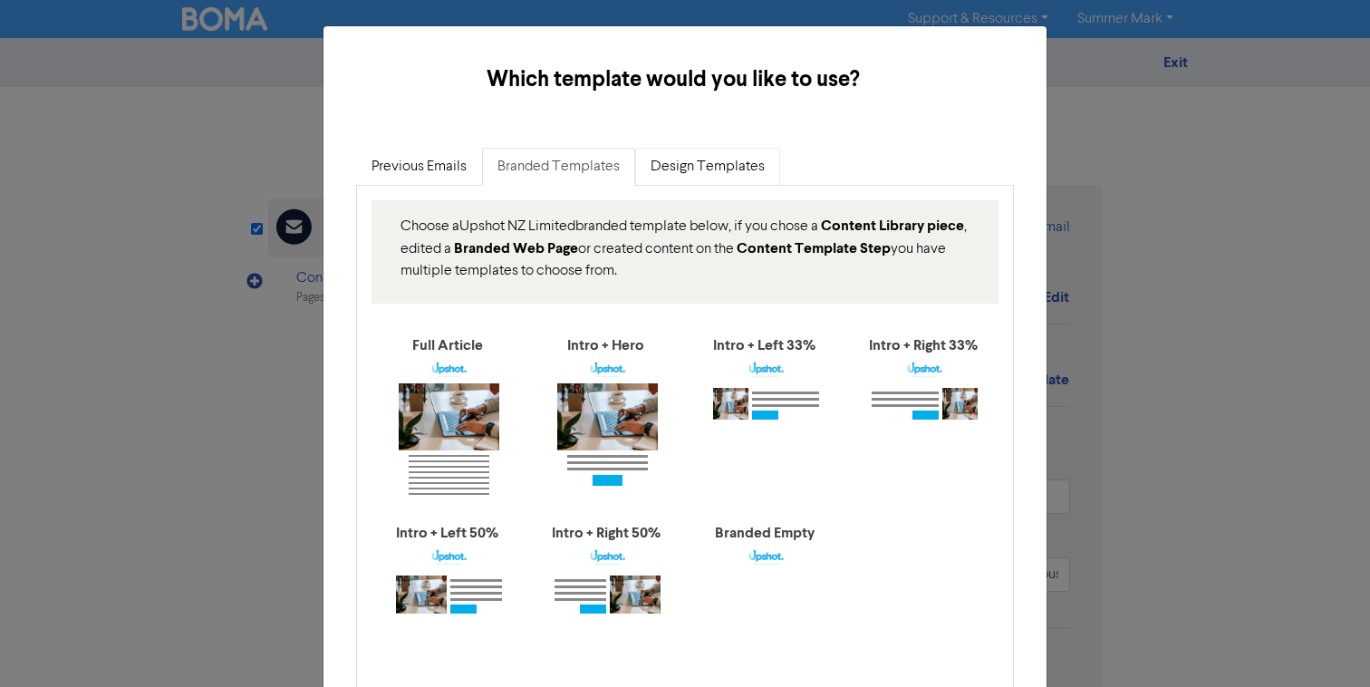
click at [705, 157] on link "Design Templates" at bounding box center [707, 167] width 145 height 38
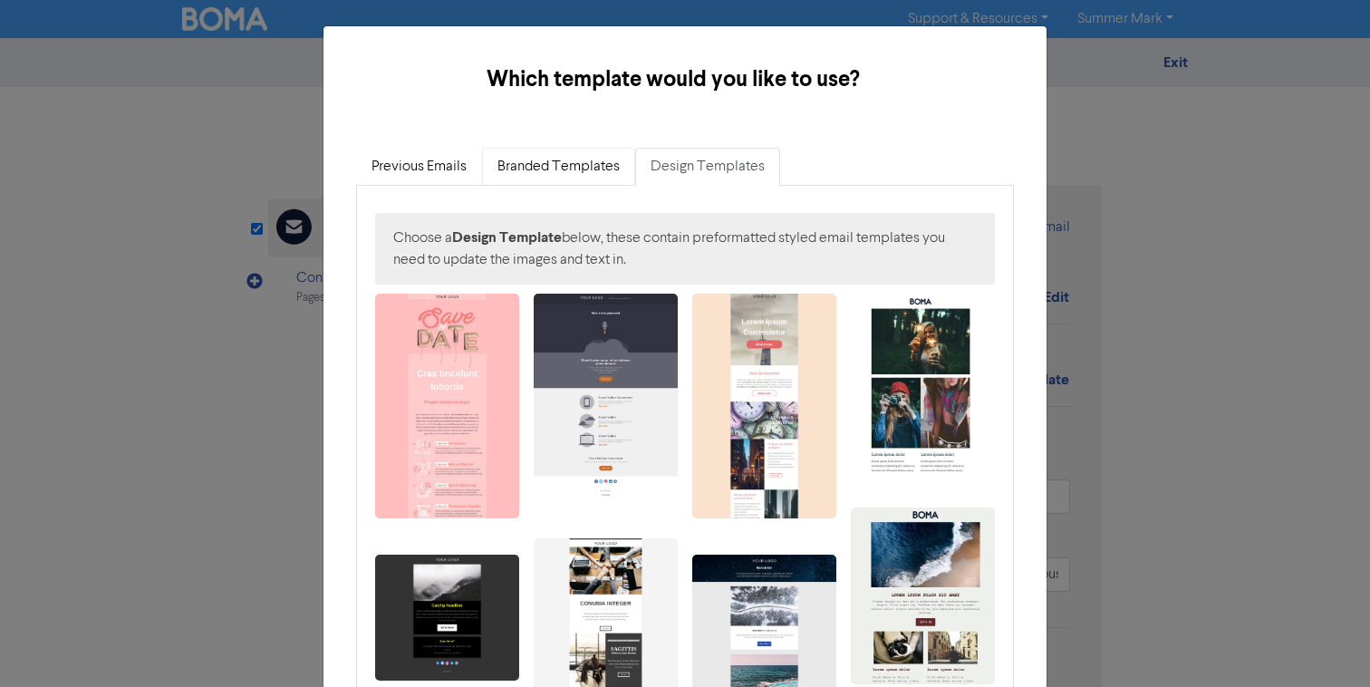
click at [555, 166] on link "Branded Templates" at bounding box center [558, 167] width 153 height 38
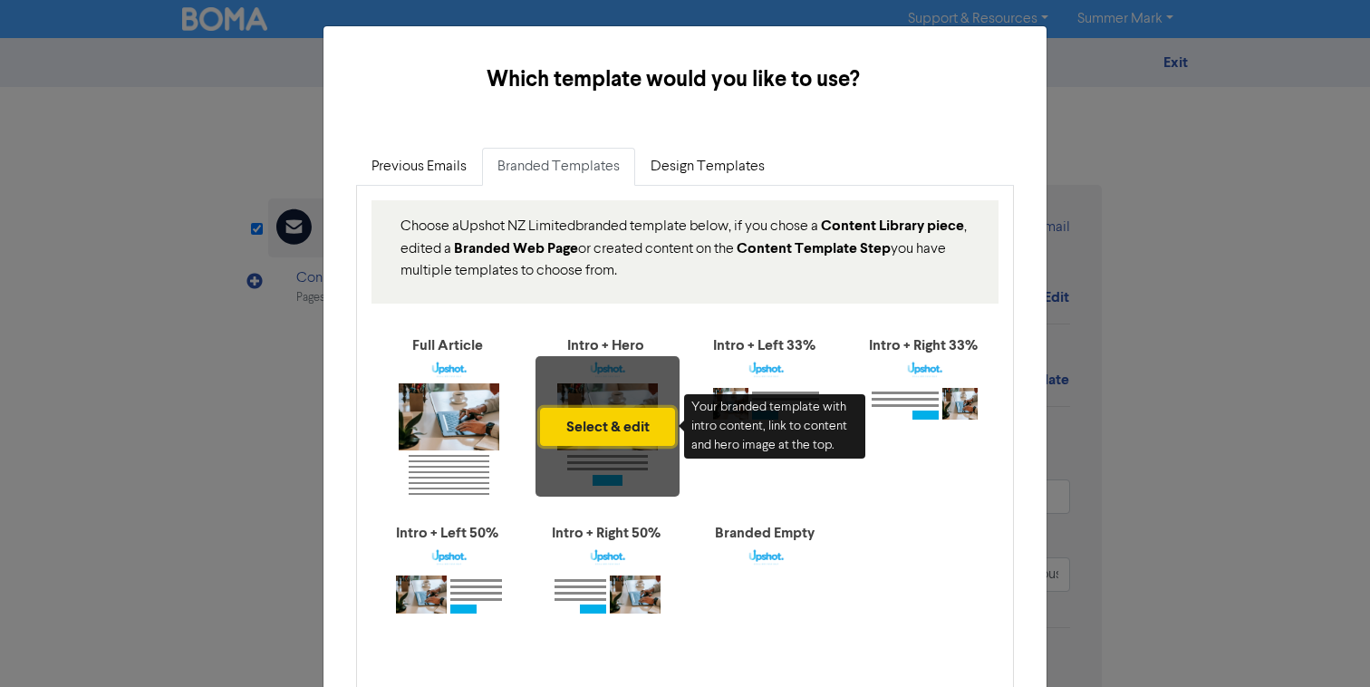
click at [614, 425] on button "Select & edit" at bounding box center [607, 427] width 135 height 38
type input "I’m sure you’ve heard about the need to work ‘on’ your business as well as work…"
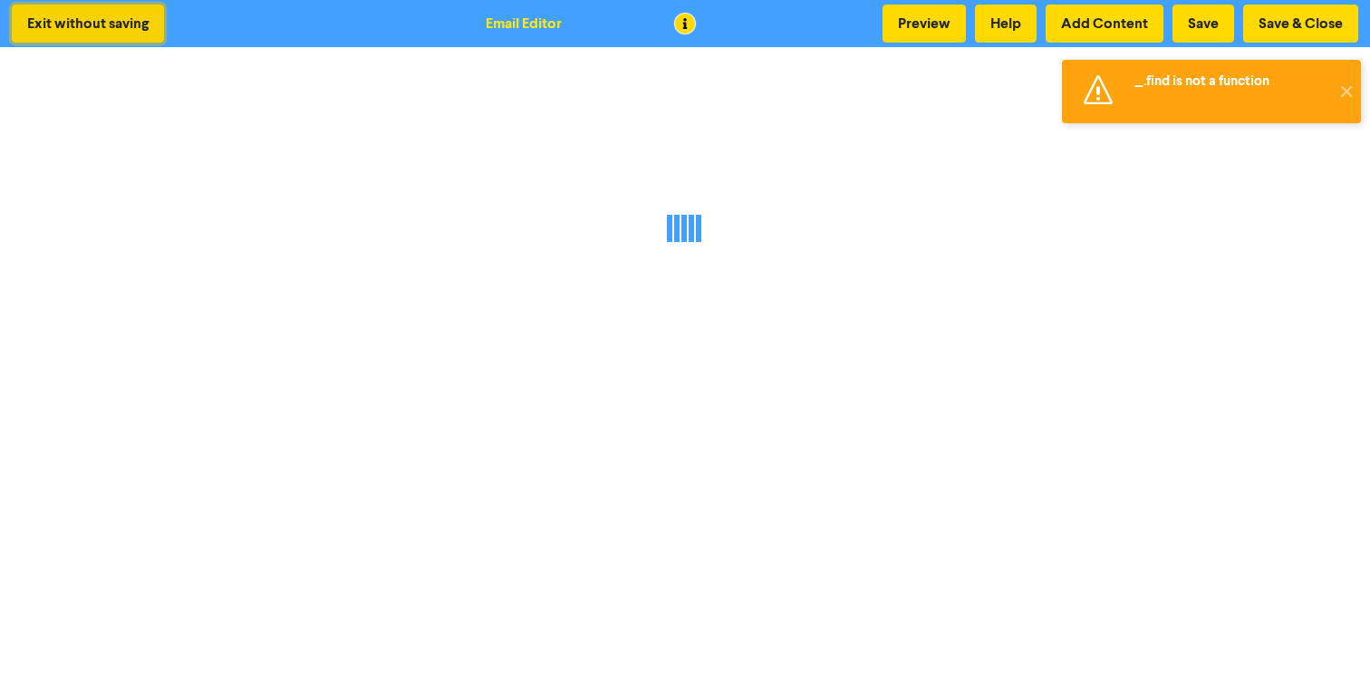
click at [121, 21] on button "Exit without saving" at bounding box center [88, 24] width 152 height 38
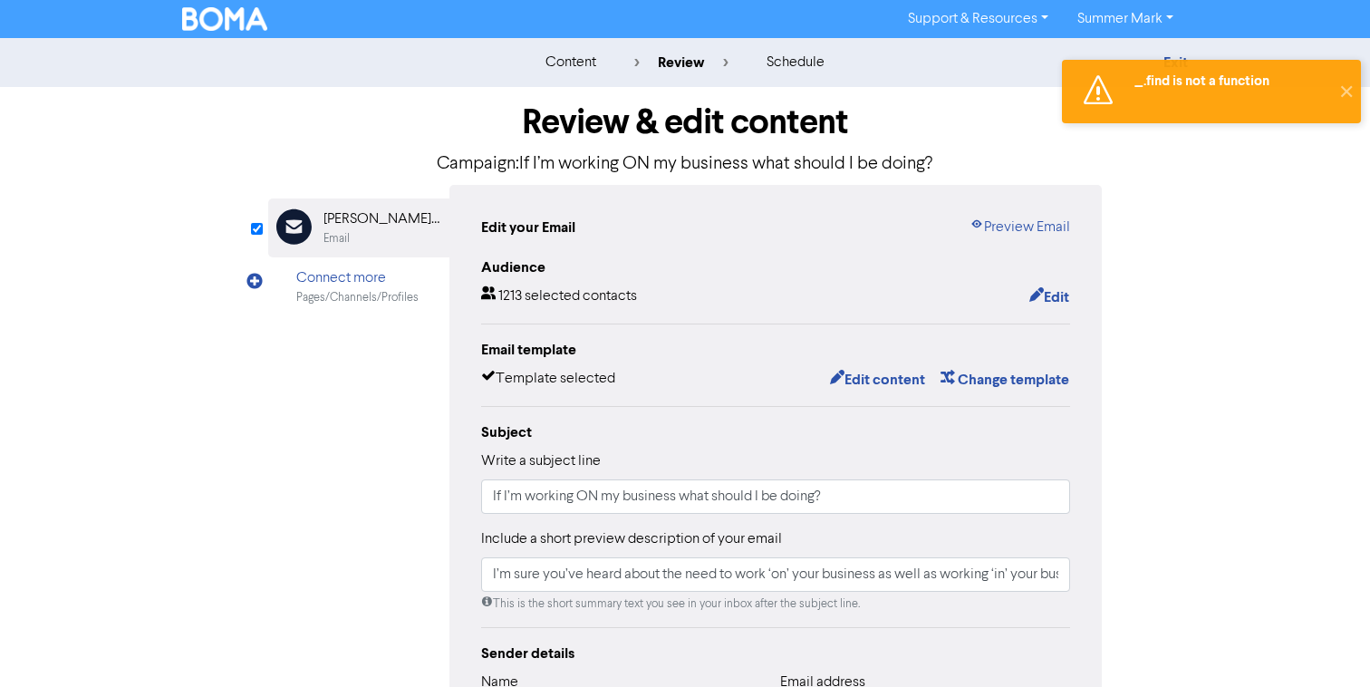
type input "I’m sure you’ve heard about the need to work ‘on’ your business as well as work…"
click at [226, 24] on img at bounding box center [224, 19] width 85 height 24
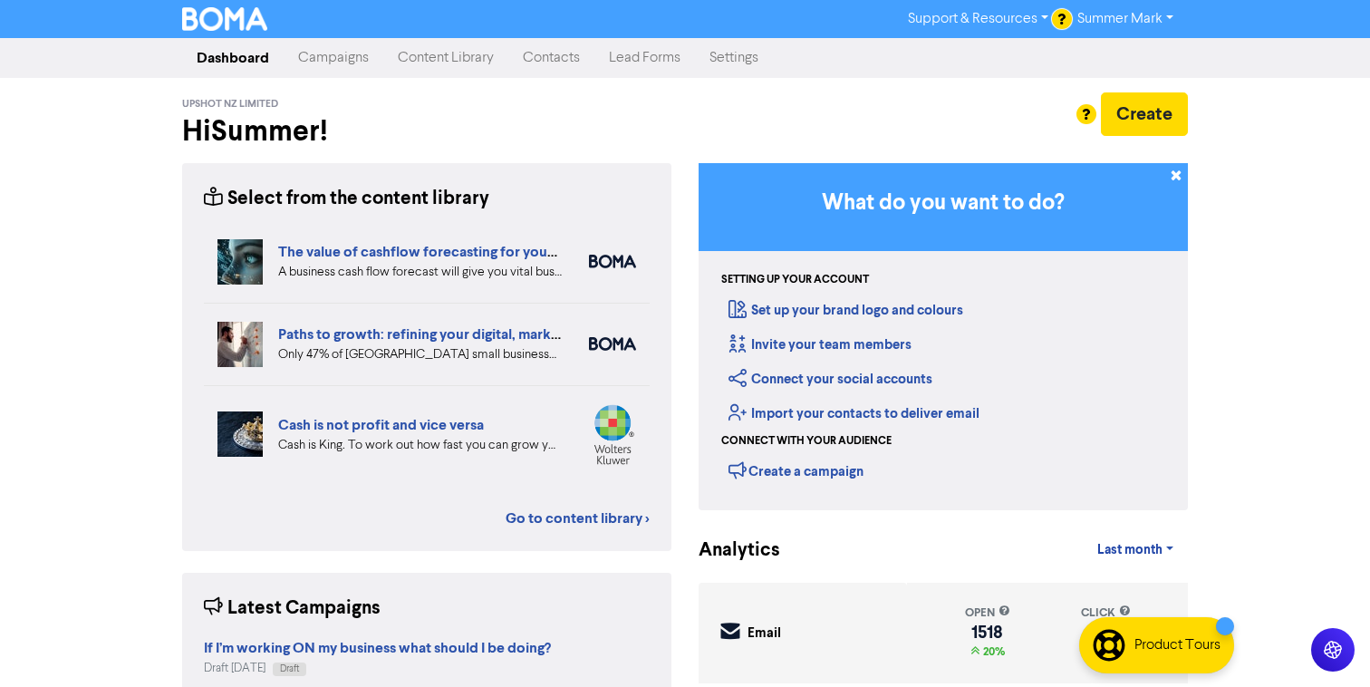
click at [465, 51] on link "Content Library" at bounding box center [445, 58] width 125 height 36
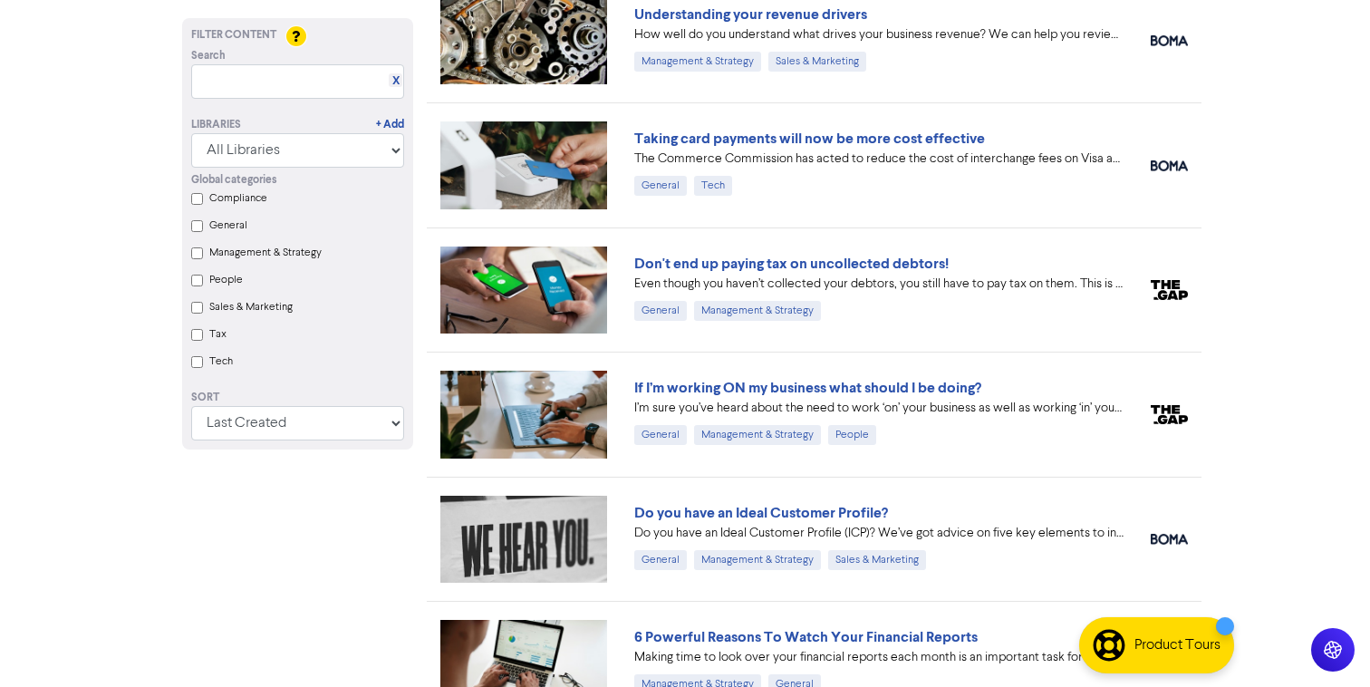
scroll to position [2517, 0]
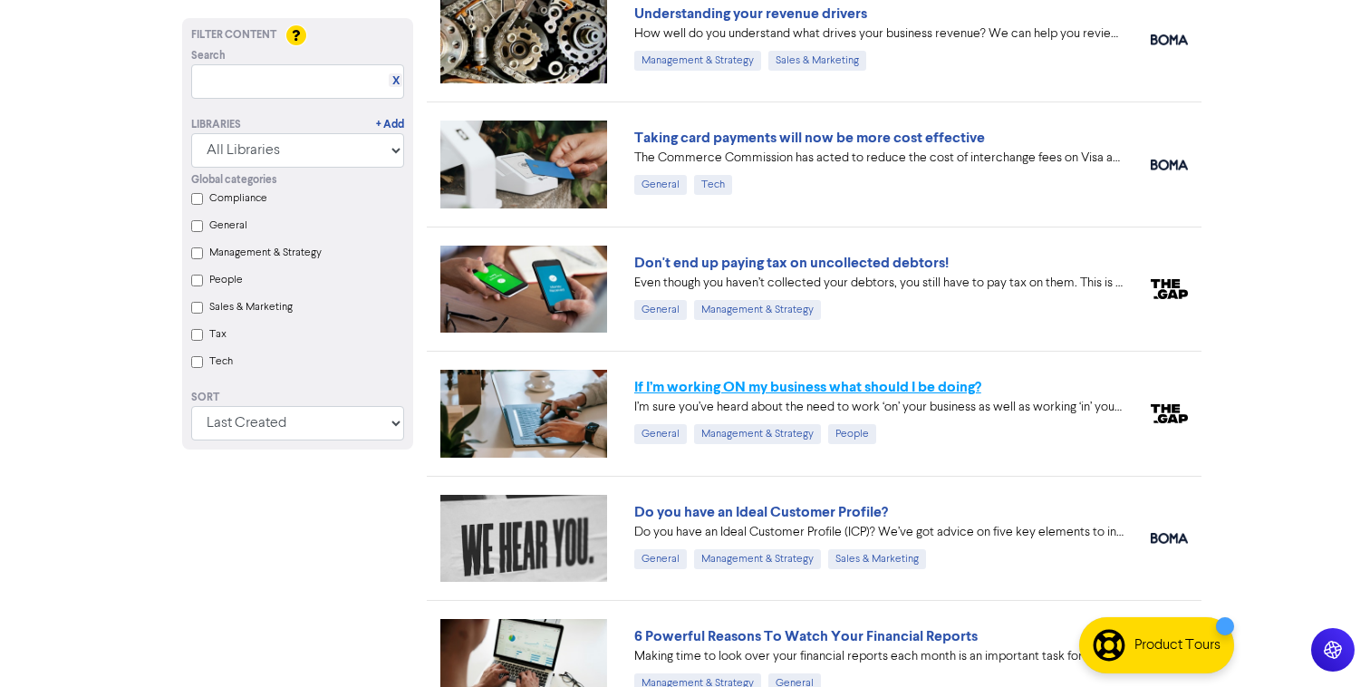
click at [786, 381] on link "If I’m working ON my business what should I be doing?" at bounding box center [807, 387] width 347 height 18
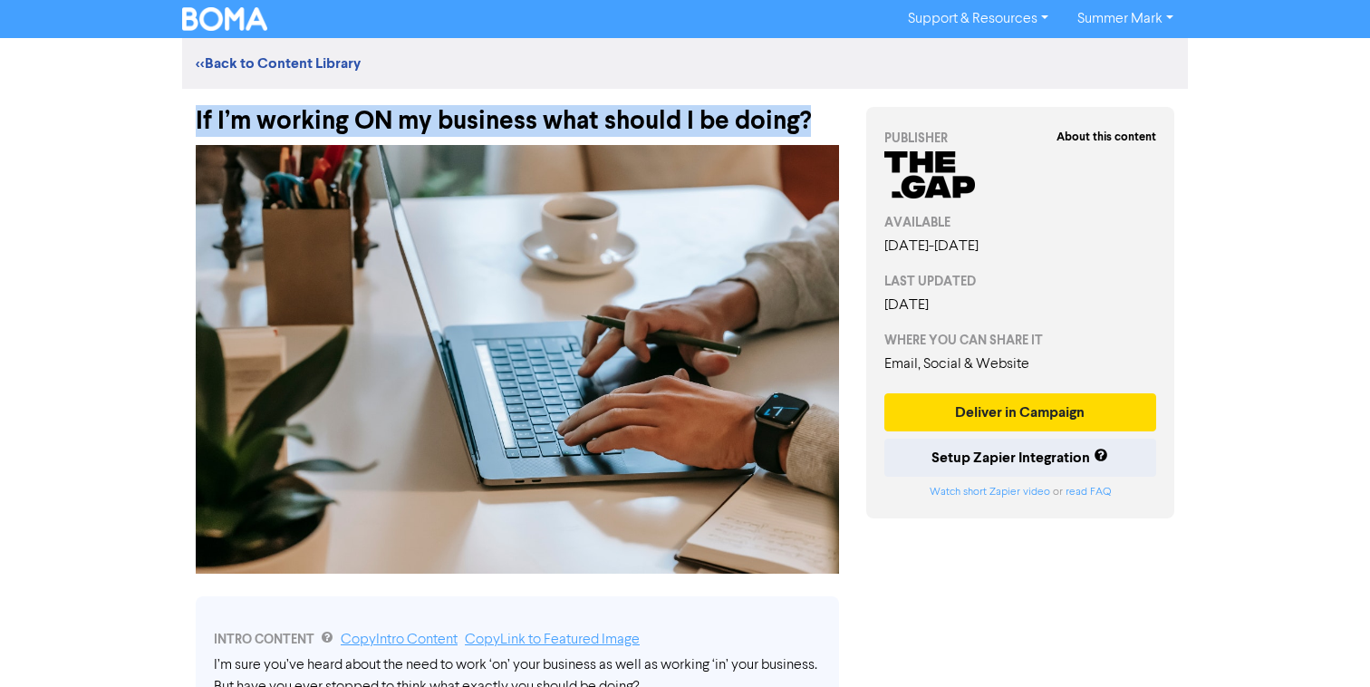
drag, startPoint x: 822, startPoint y: 115, endPoint x: 179, endPoint y: 117, distance: 642.5
copy div "If I’m working ON my business what should I be doing?"
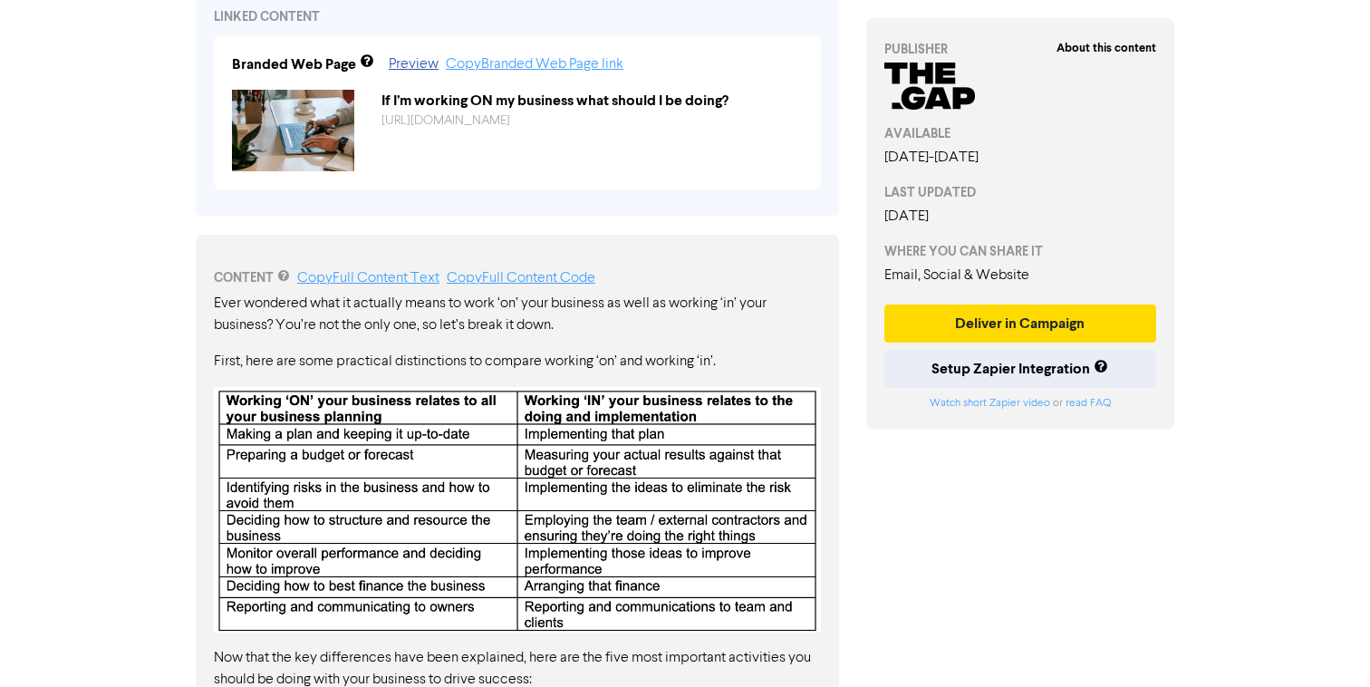
scroll to position [739, 0]
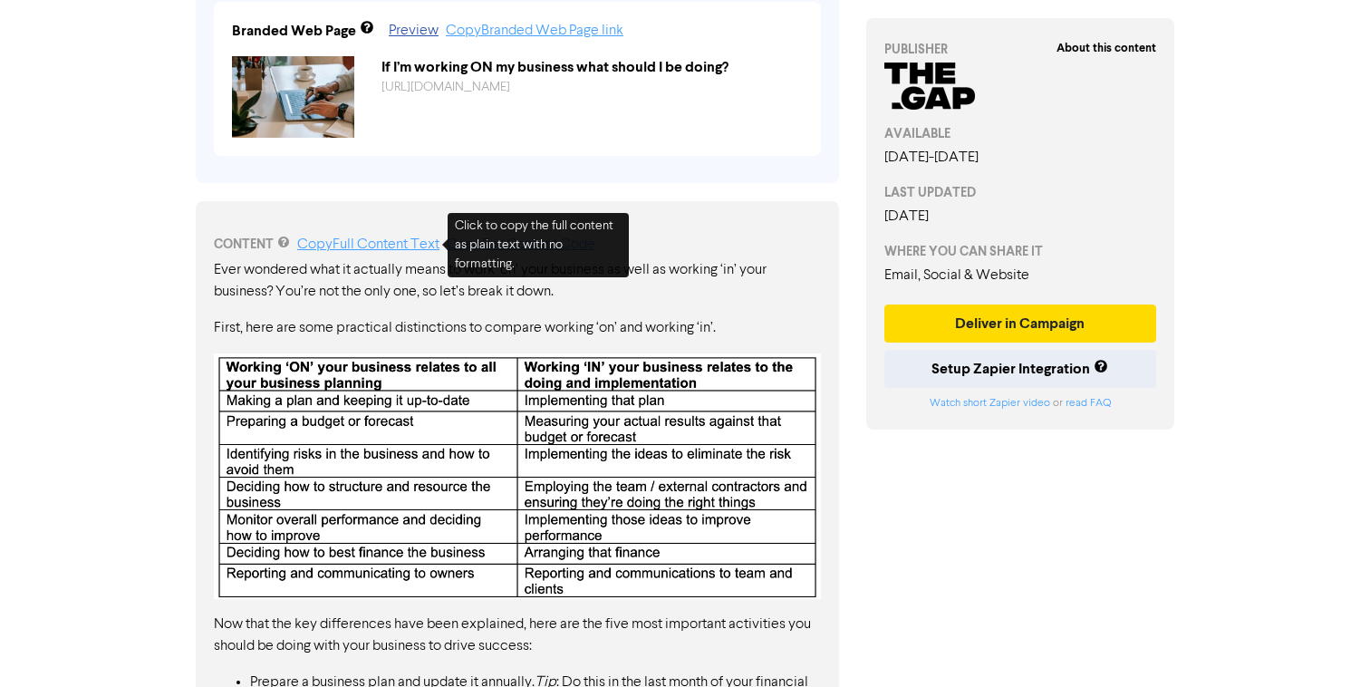
click at [375, 244] on link "Copy Full Content Text" at bounding box center [368, 244] width 142 height 14
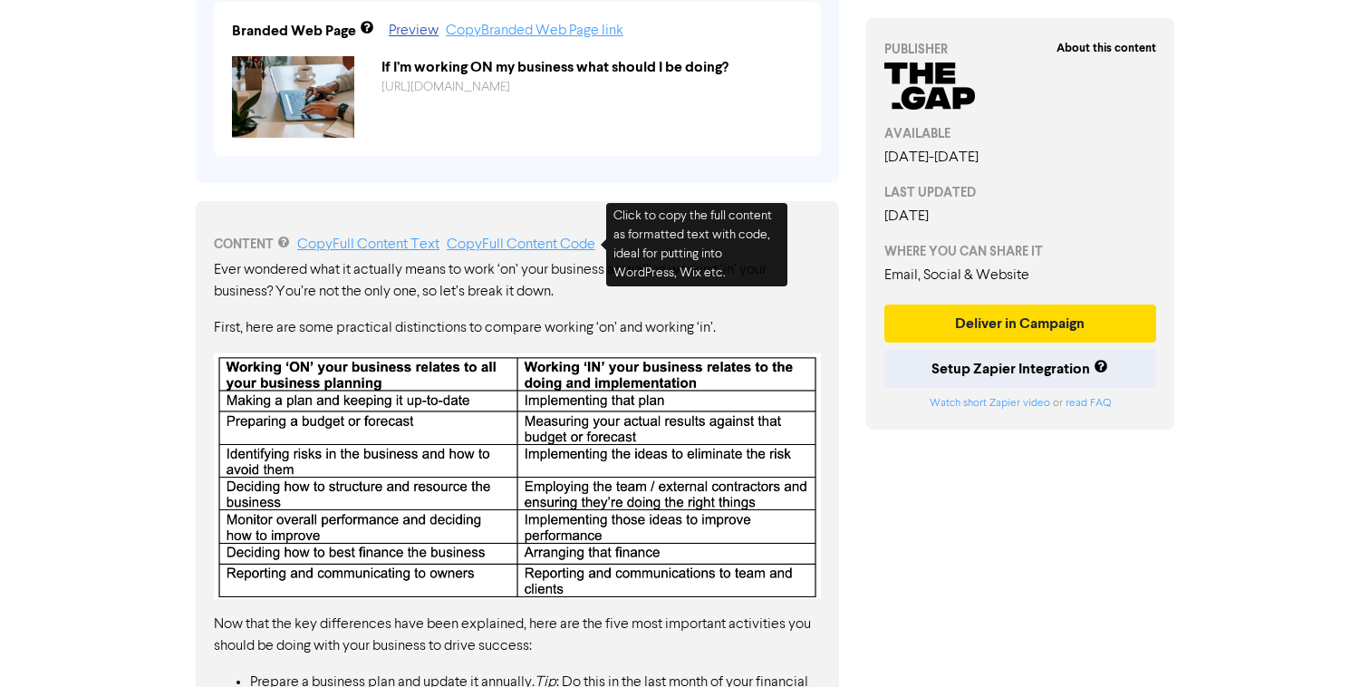
click at [530, 249] on link "Copy Full Content Code" at bounding box center [521, 244] width 149 height 14
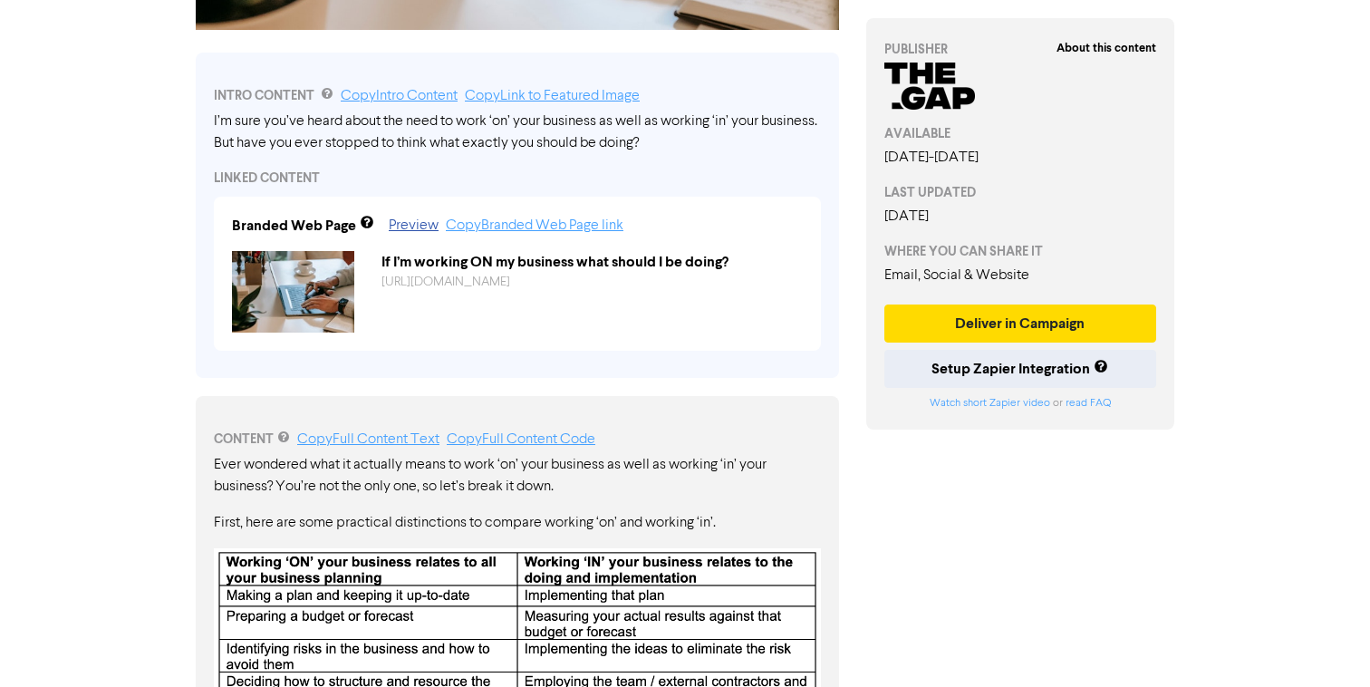
scroll to position [526, 0]
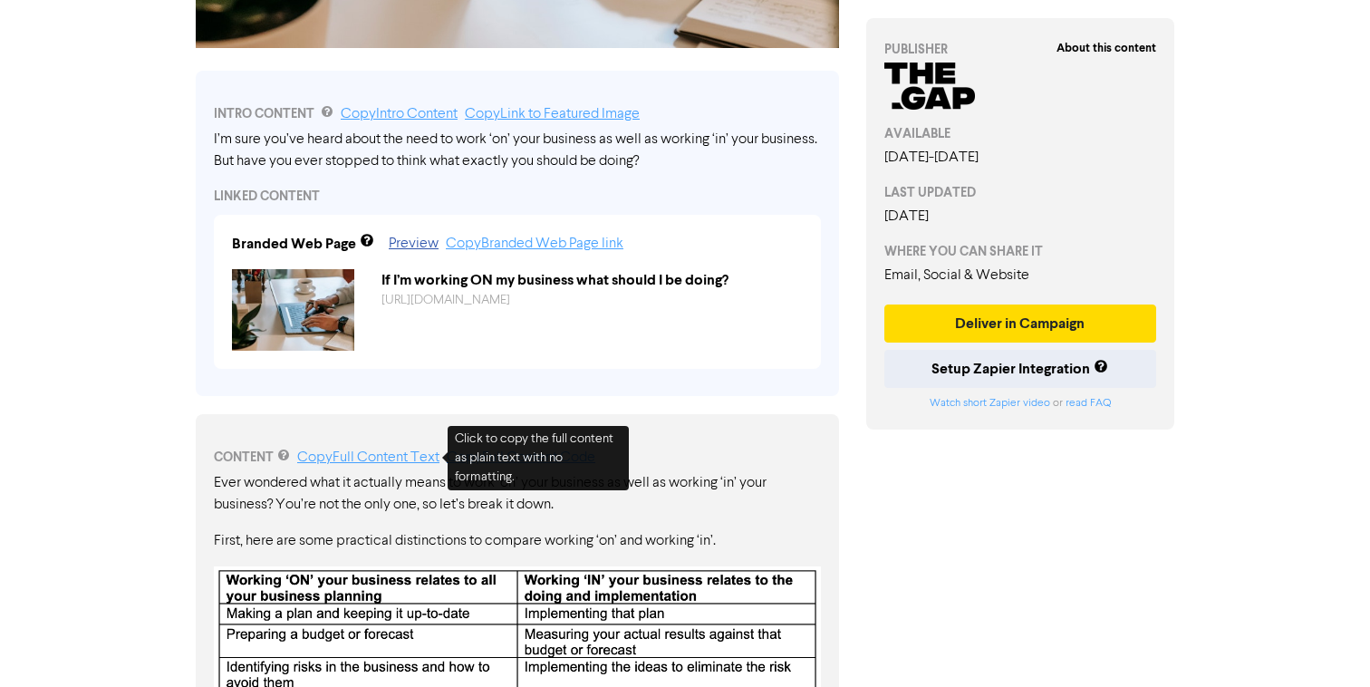
click at [370, 454] on link "Copy Full Content Text" at bounding box center [368, 457] width 142 height 14
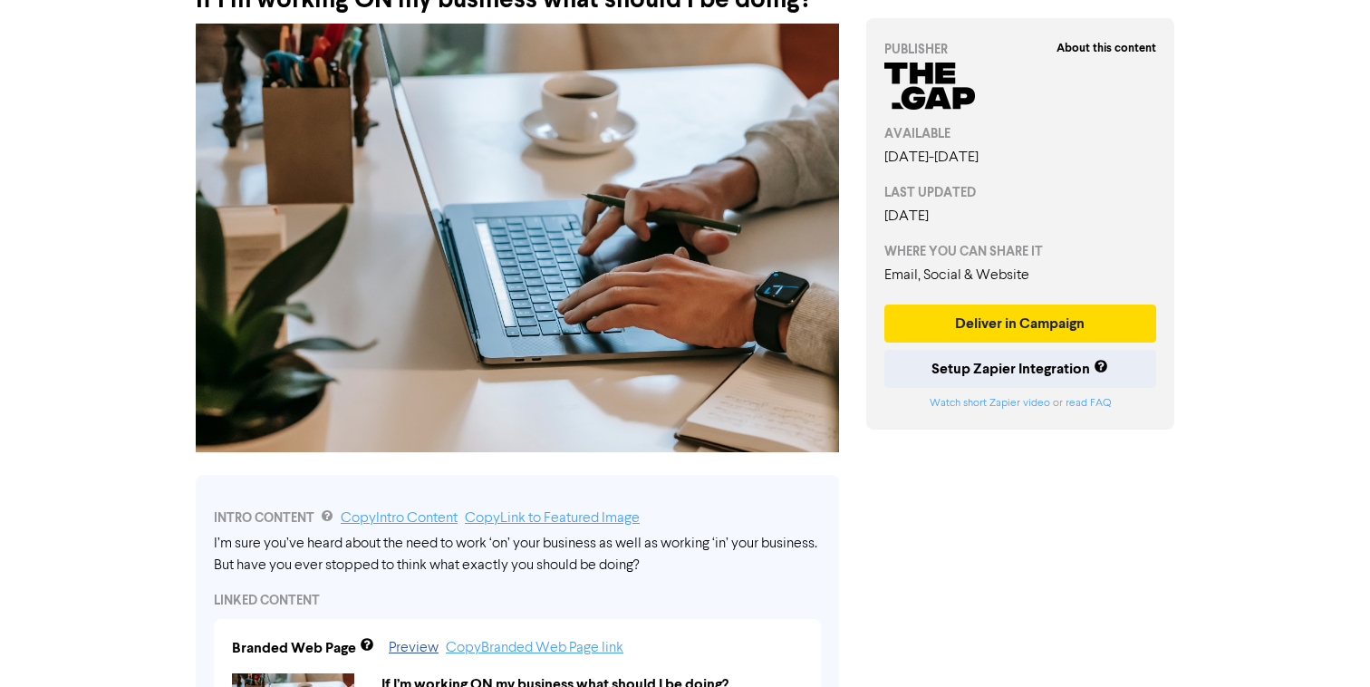
scroll to position [123, 0]
